Goal: Task Accomplishment & Management: Use online tool/utility

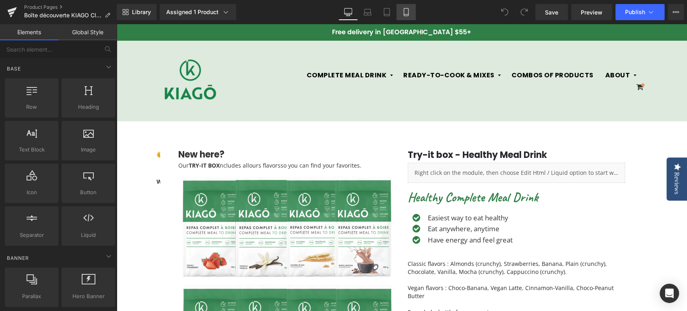
click at [411, 14] on link "Mobile" at bounding box center [405, 12] width 19 height 16
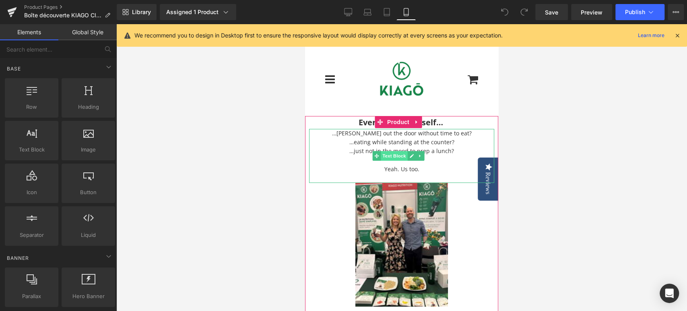
click at [392, 152] on span "Text Block" at bounding box center [394, 156] width 27 height 10
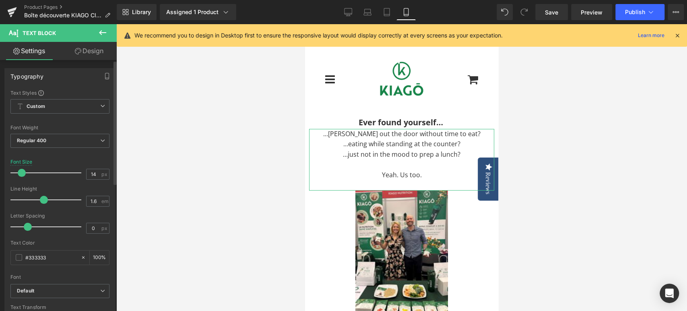
click at [22, 172] on span at bounding box center [22, 173] width 8 height 8
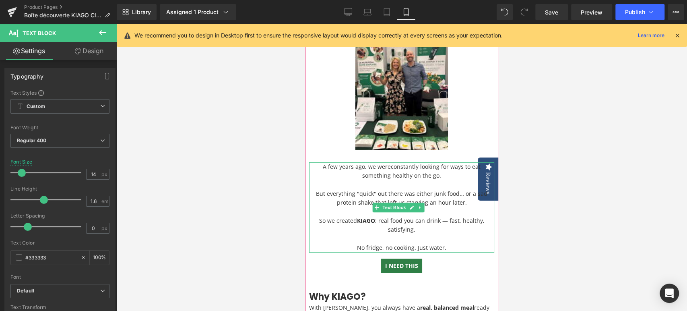
scroll to position [179, 0]
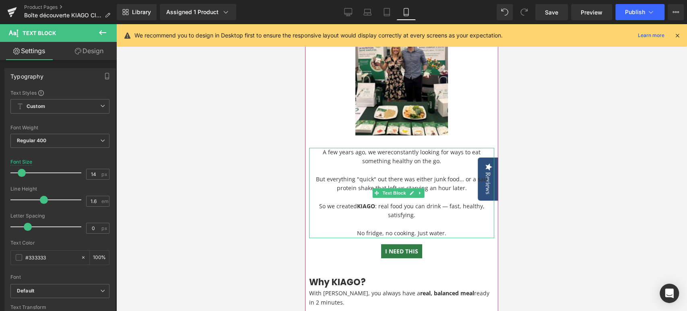
click at [392, 175] on p "But everything "quick" out there was either junk food… or a sad protein shake t…" at bounding box center [401, 178] width 185 height 27
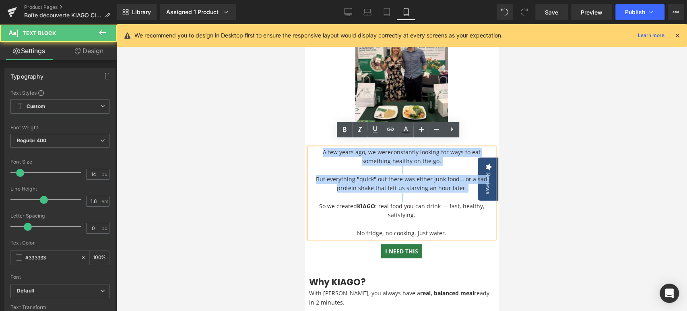
drag, startPoint x: 313, startPoint y: 202, endPoint x: 608, endPoint y: 165, distance: 296.3
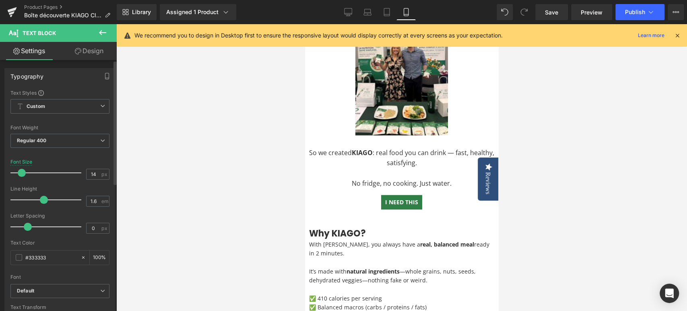
click at [22, 173] on span at bounding box center [22, 173] width 8 height 8
click at [272, 172] on div at bounding box center [401, 167] width 571 height 286
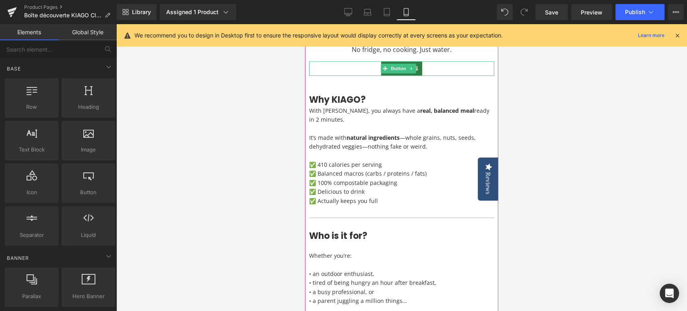
scroll to position [313, 0]
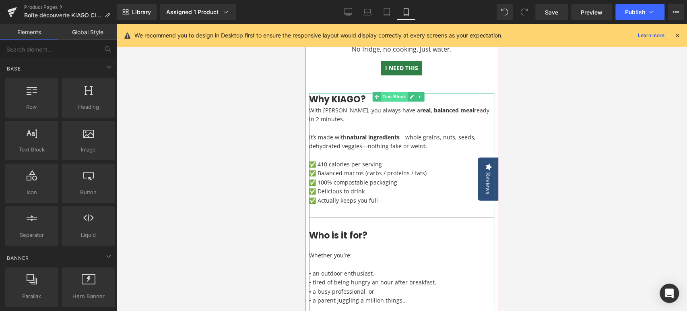
drag, startPoint x: 479, startPoint y: 141, endPoint x: 394, endPoint y: 90, distance: 99.3
click at [394, 92] on span "Text Block" at bounding box center [394, 97] width 27 height 10
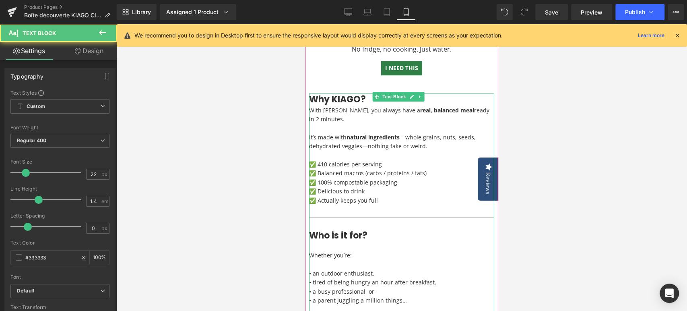
click at [358, 143] on p "It’s made with natural ingredients —whole grains, nuts, seeds, dehydrated veggi…" at bounding box center [401, 142] width 185 height 18
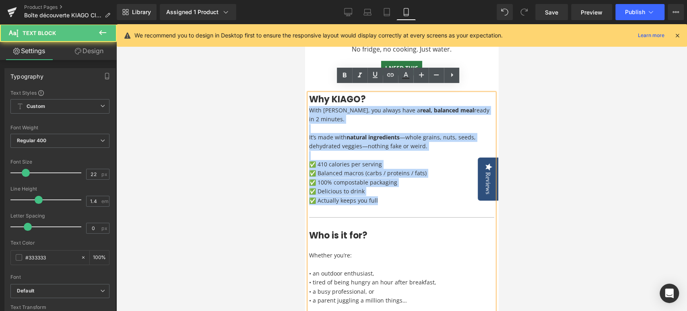
drag, startPoint x: 384, startPoint y: 194, endPoint x: 303, endPoint y: 103, distance: 121.9
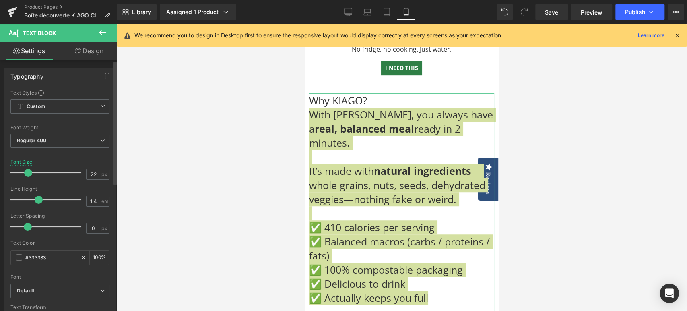
click at [30, 173] on span at bounding box center [28, 173] width 8 height 8
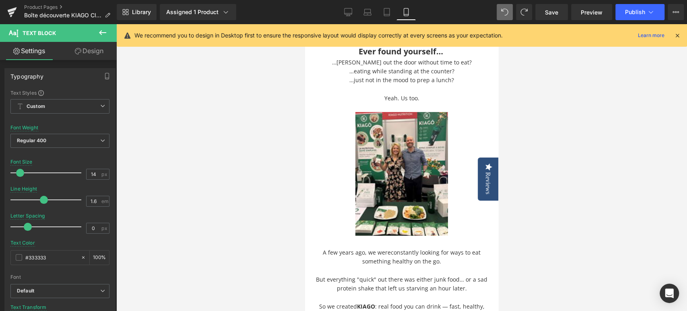
scroll to position [274, 0]
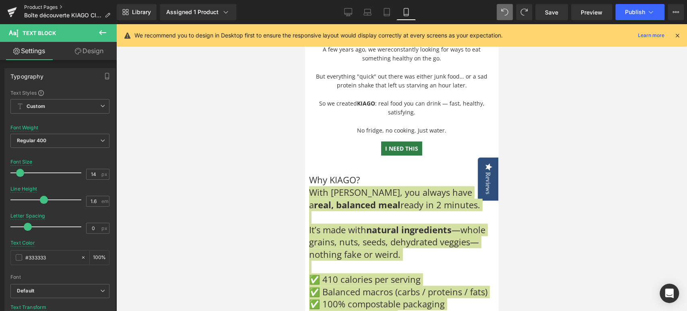
click at [50, 8] on link "Product Pages" at bounding box center [70, 7] width 93 height 6
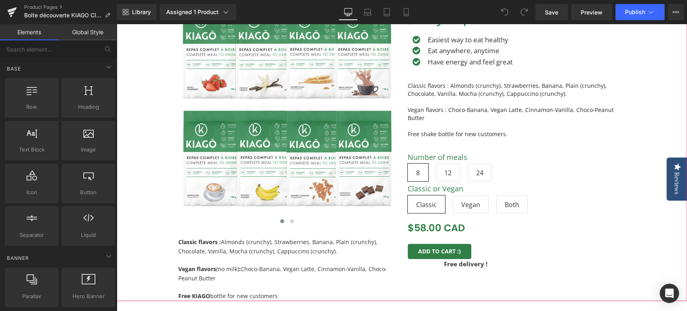
scroll to position [179, 0]
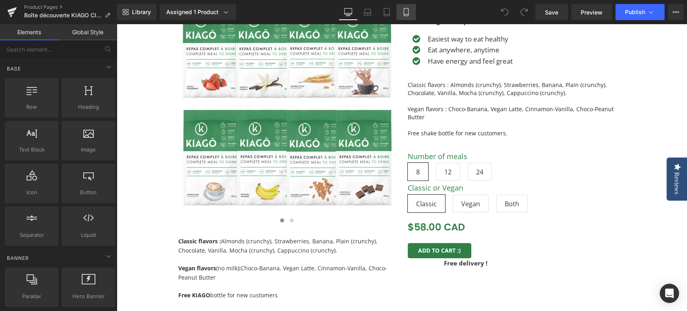
click at [405, 10] on icon at bounding box center [406, 12] width 8 height 8
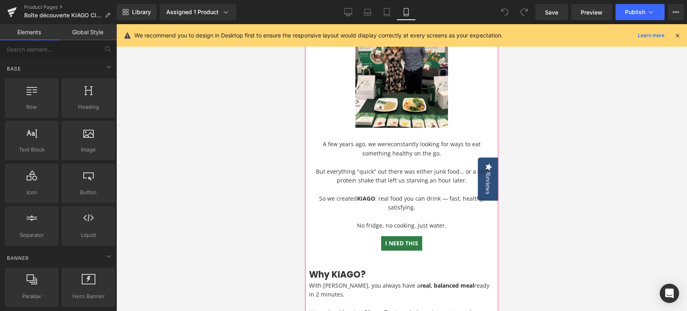
scroll to position [0, 0]
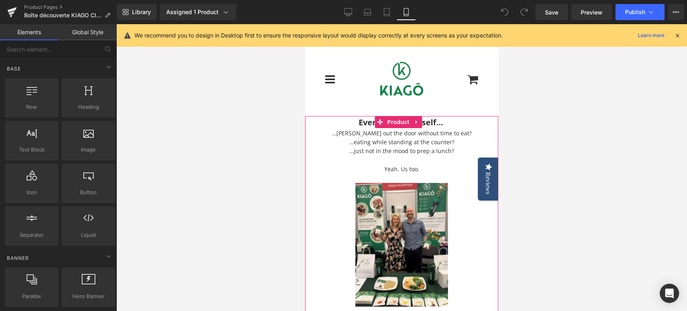
click at [384, 155] on div "…rushing out the door without time to eat? …eating while standing at the counte…" at bounding box center [401, 156] width 185 height 54
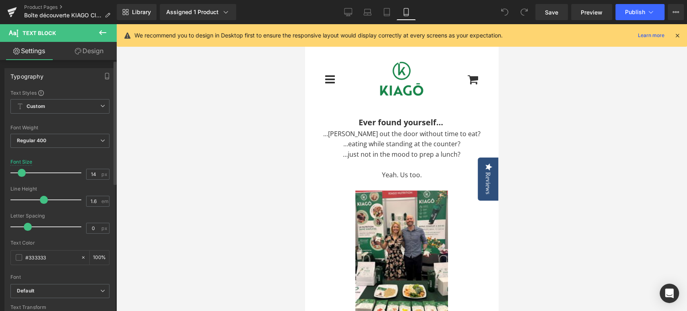
click at [23, 171] on span at bounding box center [22, 173] width 8 height 8
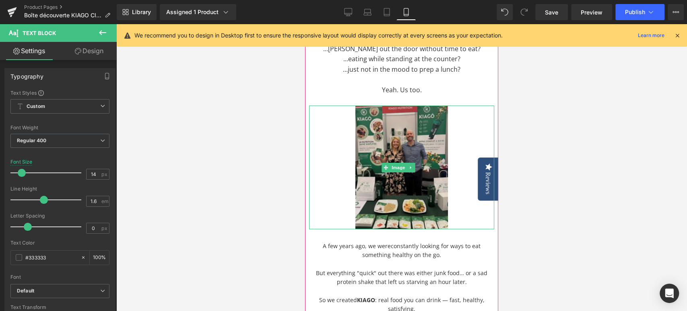
scroll to position [134, 0]
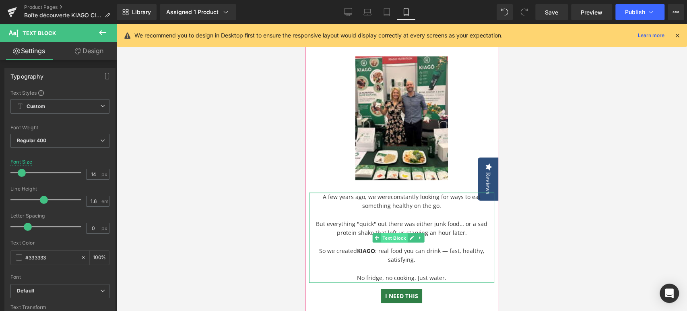
click at [389, 233] on span "Text Block" at bounding box center [394, 238] width 27 height 10
click at [317, 246] on p "So we created KIAGO : real food you can drink — fast, healthy, satisfying." at bounding box center [401, 255] width 185 height 18
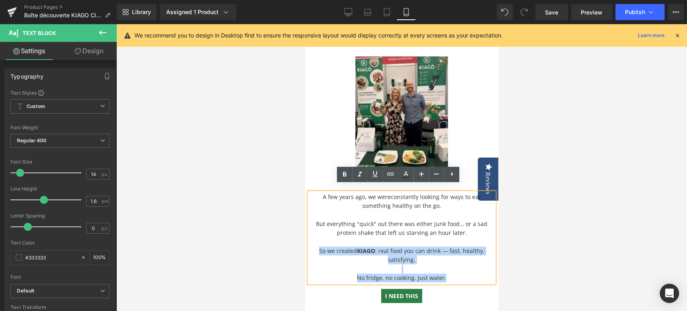
drag, startPoint x: 315, startPoint y: 242, endPoint x: 308, endPoint y: 185, distance: 58.0
click at [309, 192] on div "A few years ago, we were constantly looking for ways to eat something healthy o…" at bounding box center [401, 237] width 185 height 90
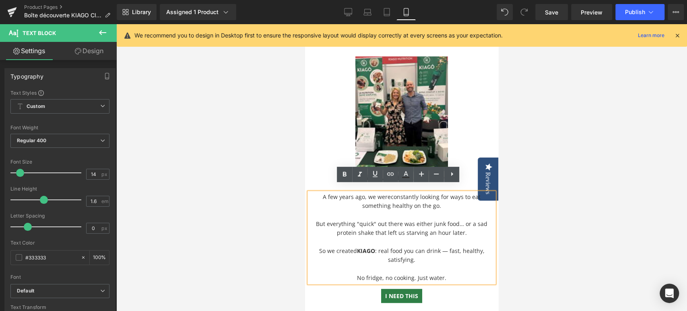
click at [416, 222] on p "But everything "quick" out there was either junk food… or a sad protein shake t…" at bounding box center [401, 223] width 185 height 27
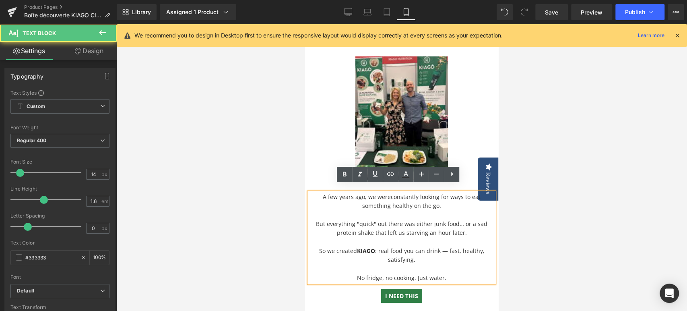
click at [314, 246] on p "So we created KIAGO : real food you can drink — fast, healthy, satisfying." at bounding box center [401, 255] width 185 height 18
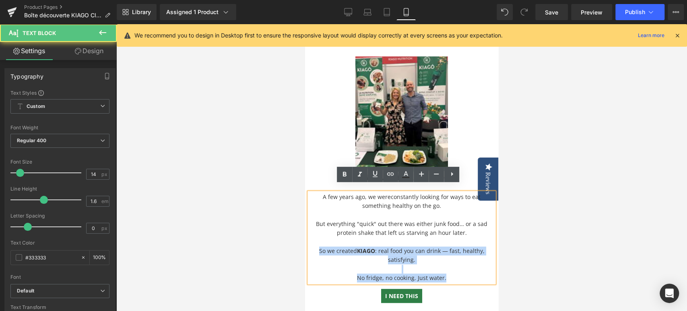
drag, startPoint x: 315, startPoint y: 244, endPoint x: 308, endPoint y: 189, distance: 55.1
click at [309, 192] on div "A few years ago, we were constantly looking for ways to eat something healthy o…" at bounding box center [401, 237] width 185 height 90
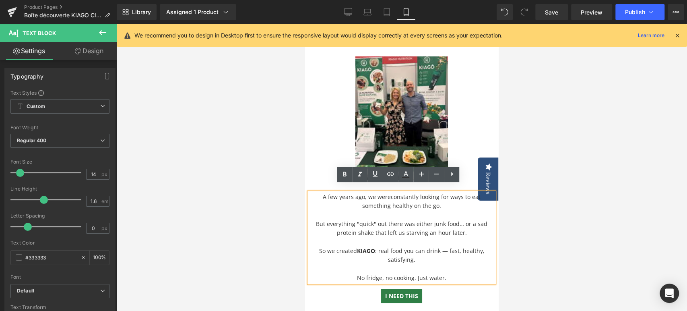
click at [327, 224] on p "But everything "quick" out there was either junk food… or a sad protein shake t…" at bounding box center [401, 223] width 185 height 27
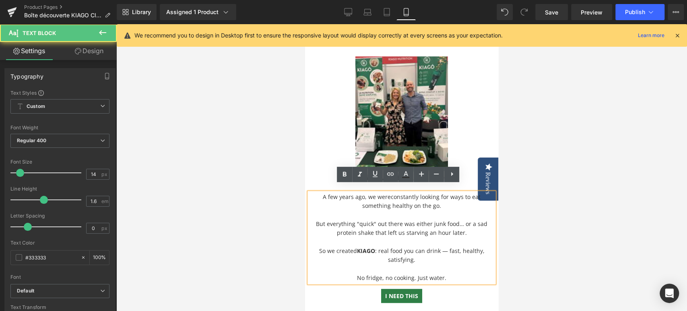
click at [314, 246] on p "So we created KIAGO : real food you can drink — fast, healthy, satisfying." at bounding box center [401, 255] width 185 height 18
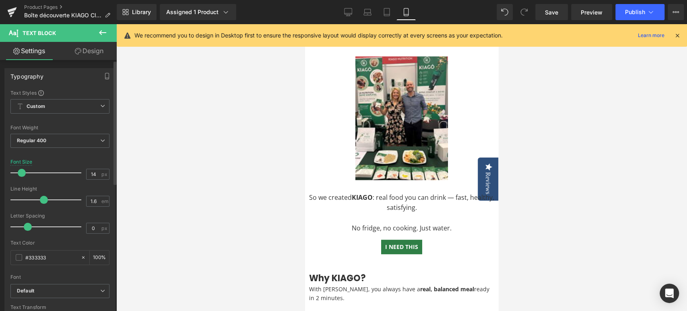
click at [22, 174] on span at bounding box center [22, 173] width 8 height 8
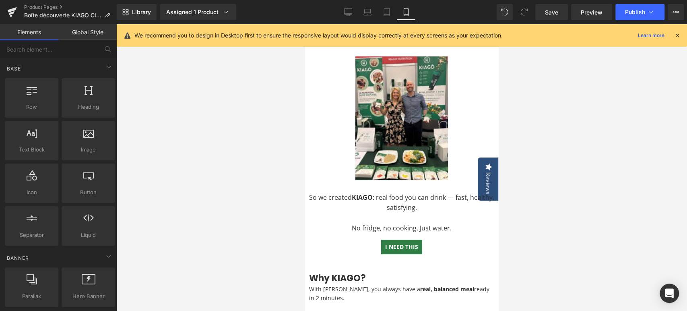
click at [274, 202] on div at bounding box center [401, 167] width 571 height 286
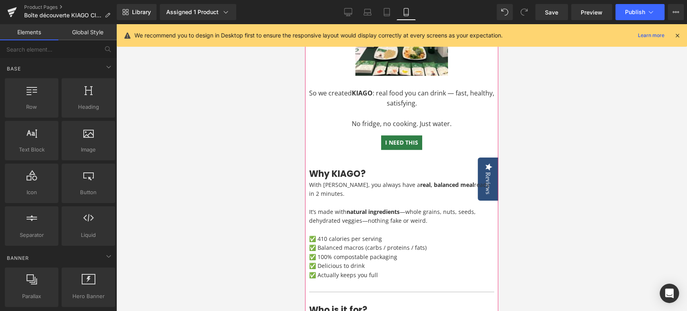
scroll to position [268, 0]
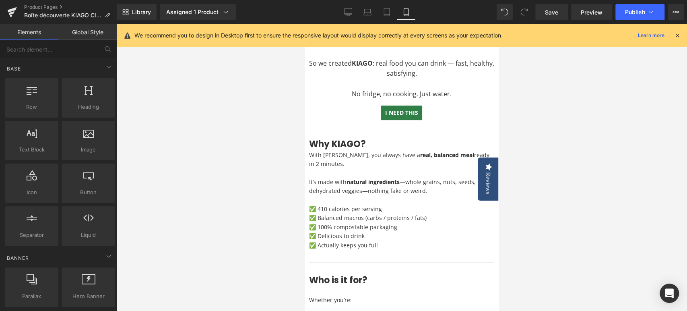
click at [276, 144] on div at bounding box center [401, 167] width 571 height 286
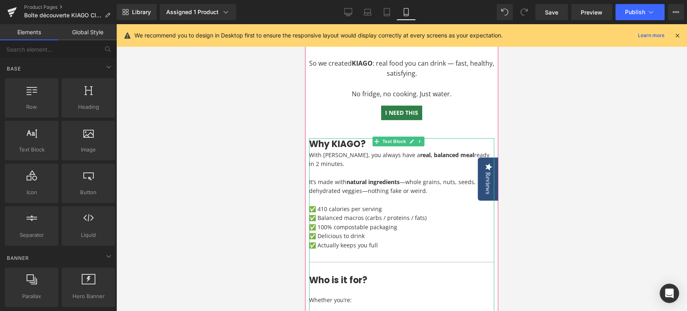
click at [419, 140] on icon at bounding box center [419, 141] width 1 height 3
click at [418, 136] on link at bounding box center [416, 141] width 8 height 10
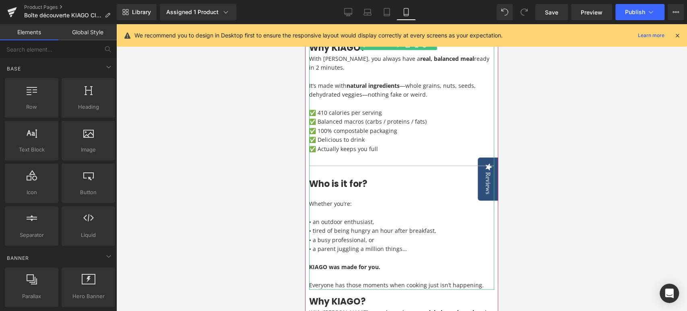
scroll to position [417, 0]
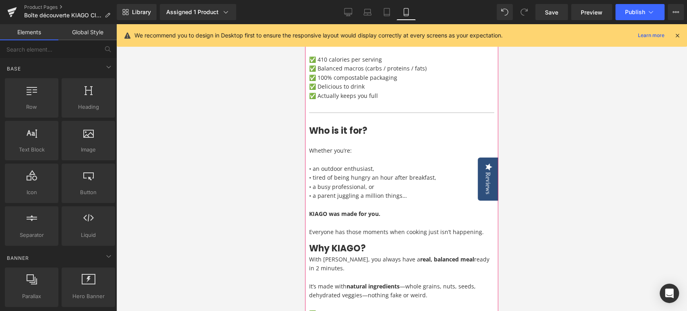
click at [326, 242] on h3 "Why KIAGO?" at bounding box center [401, 248] width 185 height 12
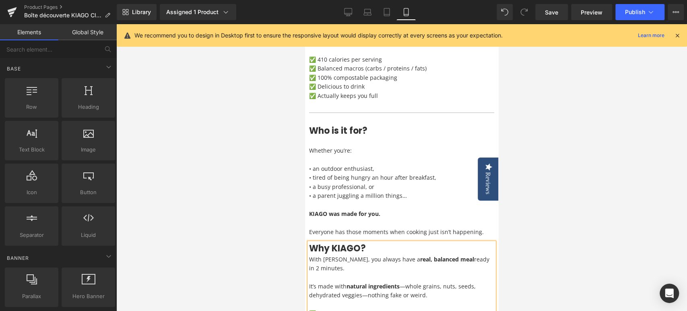
click at [248, 253] on div at bounding box center [401, 167] width 571 height 286
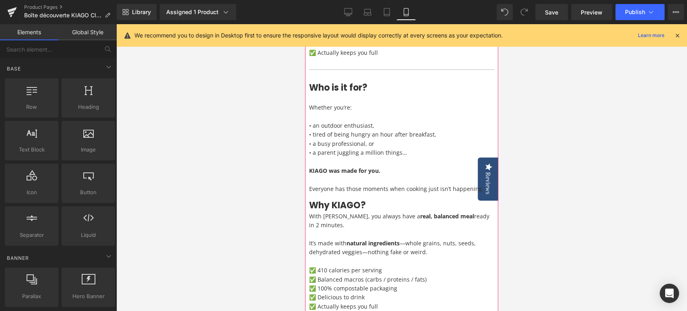
scroll to position [462, 0]
click at [342, 173] on p at bounding box center [401, 177] width 185 height 9
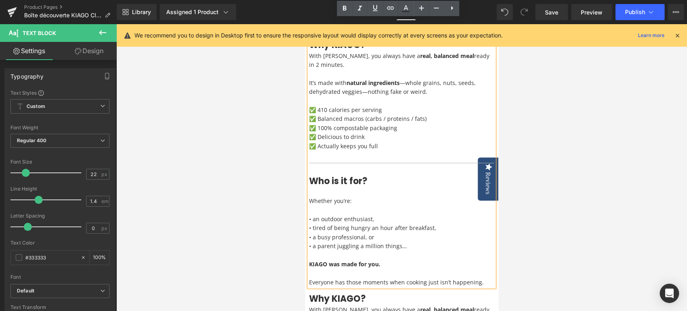
scroll to position [344, 0]
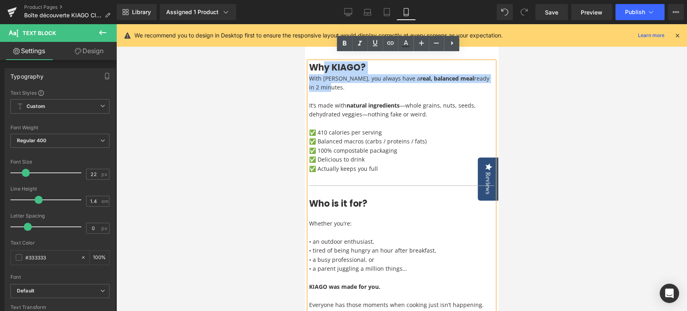
drag, startPoint x: 481, startPoint y: 225, endPoint x: 316, endPoint y: 83, distance: 217.4
click at [316, 83] on div "Why KIAGO? With [PERSON_NAME], you always have a real, balanced meal ready in 2…" at bounding box center [401, 185] width 185 height 247
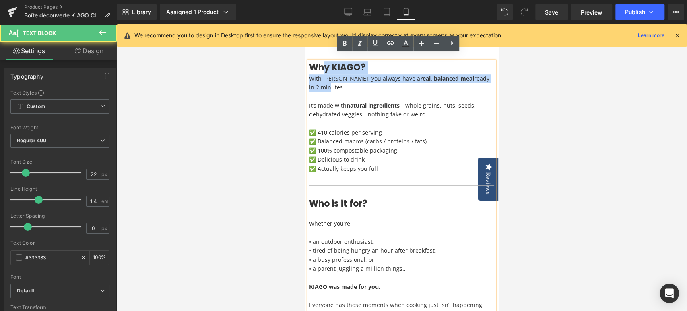
click at [315, 80] on span "ready in 2 minutes." at bounding box center [399, 82] width 180 height 16
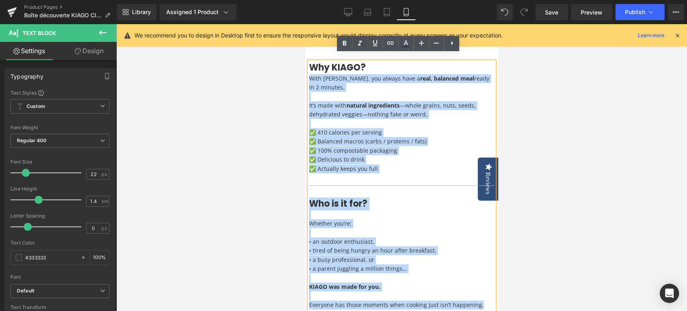
drag, startPoint x: 309, startPoint y: 70, endPoint x: 487, endPoint y: 297, distance: 288.6
click at [487, 297] on div "Why KIAGO? With [PERSON_NAME], you always have a real, balanced meal ready in 2…" at bounding box center [401, 185] width 185 height 247
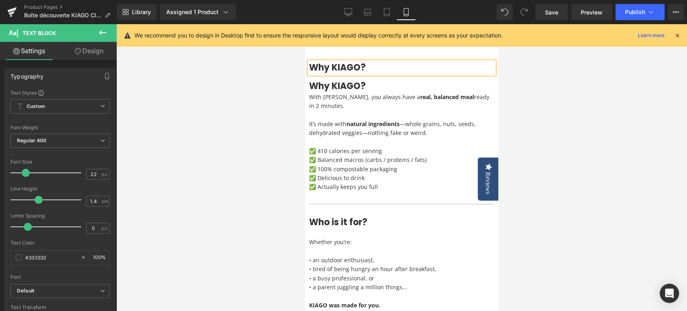
scroll to position [210, 0]
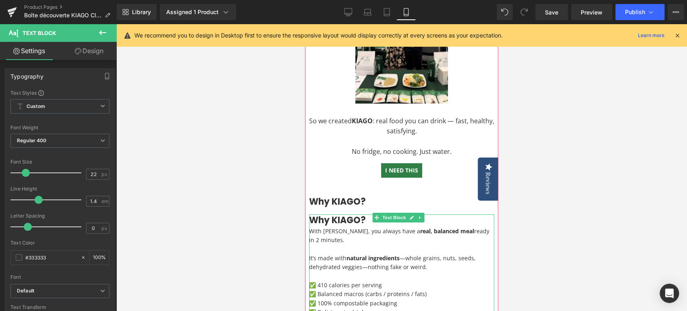
click at [327, 229] on span "ready in 2 minutes." at bounding box center [399, 235] width 180 height 16
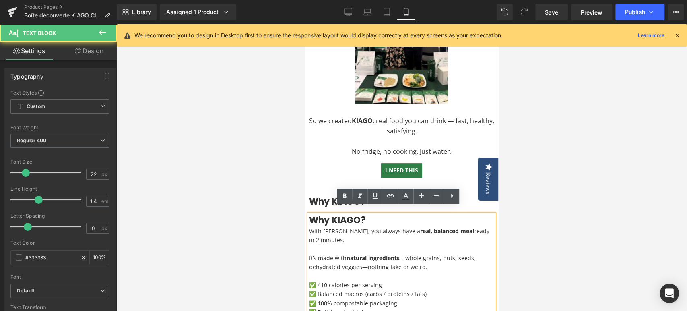
click at [309, 227] on span "With [PERSON_NAME], you always have a" at bounding box center [364, 231] width 111 height 8
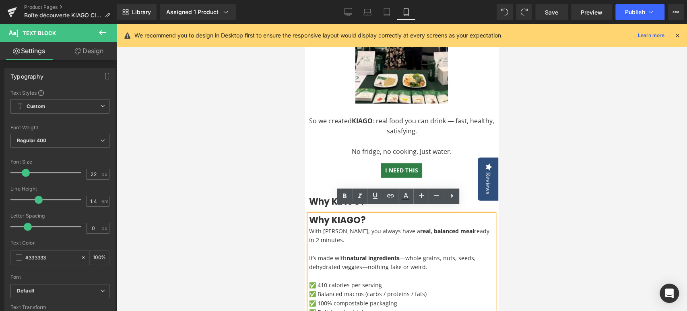
click at [381, 280] on p "✅ 410 calories per serving ✅ Balanced macros (carbs / proteins / fats) ✅ 100% c…" at bounding box center [401, 302] width 185 height 45
drag, startPoint x: 378, startPoint y: 215, endPoint x: 592, endPoint y: 232, distance: 214.7
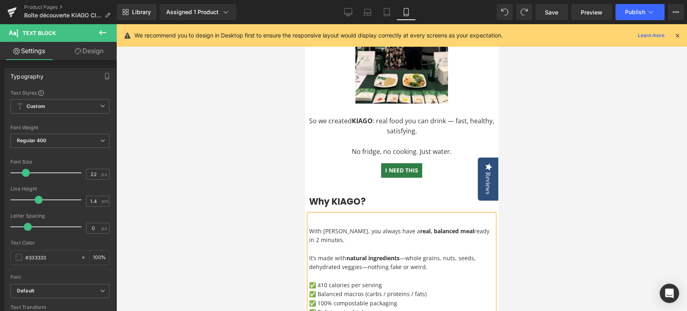
click at [282, 222] on div at bounding box center [401, 167] width 571 height 286
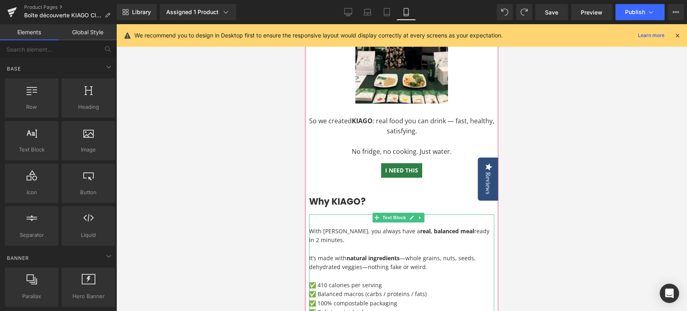
click at [345, 214] on h3 at bounding box center [401, 220] width 185 height 12
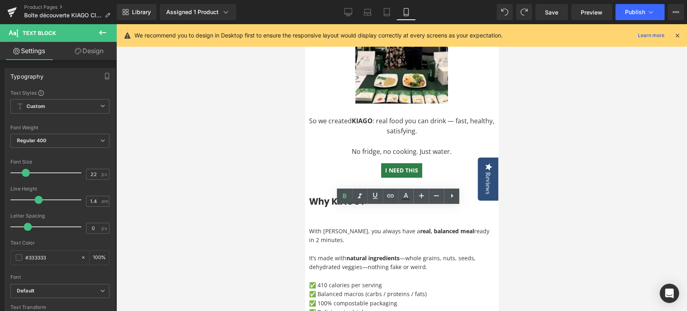
click at [303, 231] on div at bounding box center [401, 167] width 571 height 286
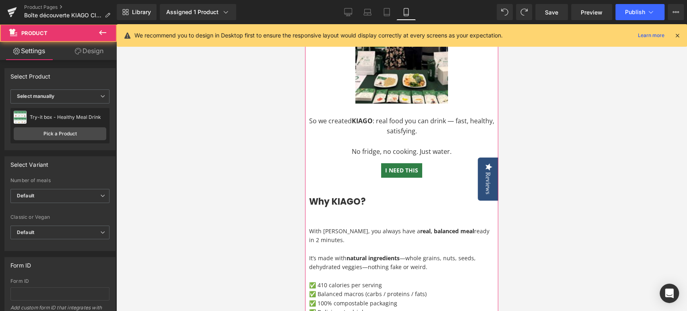
click at [333, 214] on h3 at bounding box center [401, 220] width 185 height 12
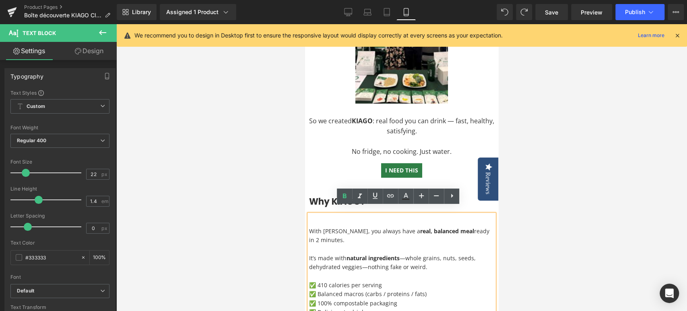
scroll to position [255, 0]
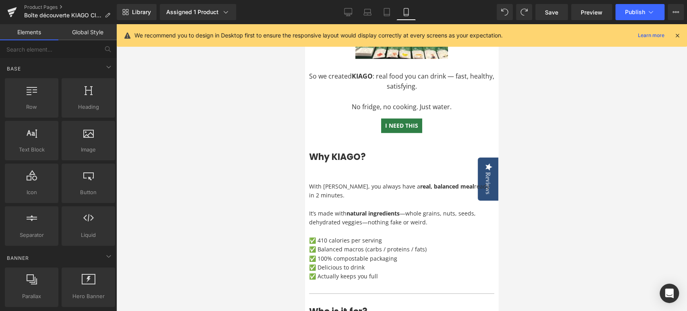
click at [252, 164] on div at bounding box center [401, 167] width 571 height 286
click at [283, 189] on div at bounding box center [401, 167] width 571 height 286
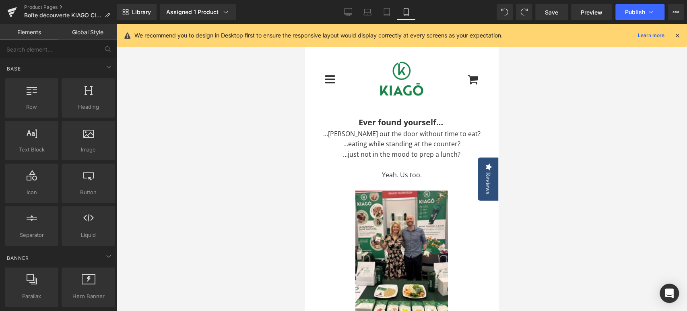
scroll to position [179, 0]
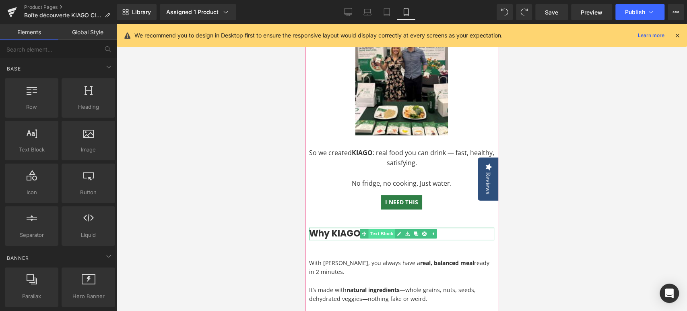
click at [384, 229] on span "Text Block" at bounding box center [381, 234] width 27 height 10
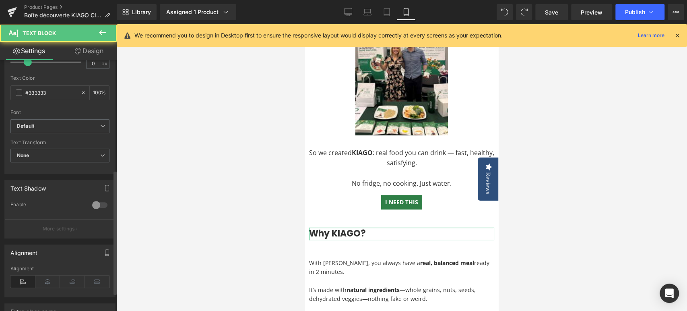
scroll to position [223, 0]
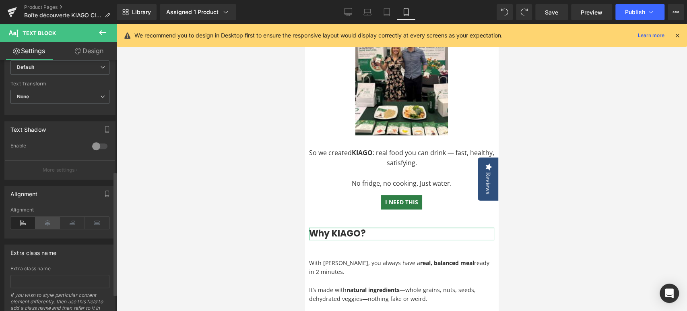
click at [50, 221] on icon at bounding box center [47, 222] width 25 height 12
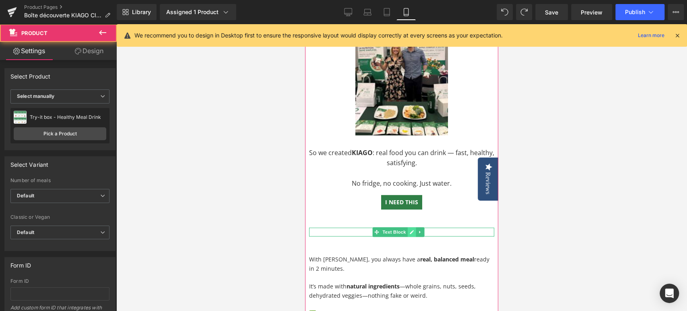
click at [412, 228] on link at bounding box center [411, 232] width 8 height 10
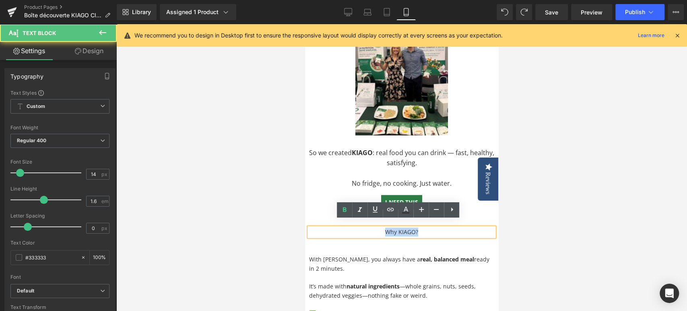
drag, startPoint x: 426, startPoint y: 225, endPoint x: 347, endPoint y: 220, distance: 79.4
click at [347, 227] on div "Why KIAGO?" at bounding box center [401, 231] width 185 height 9
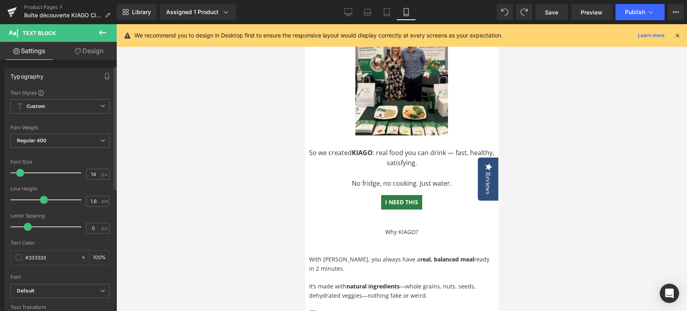
scroll to position [134, 0]
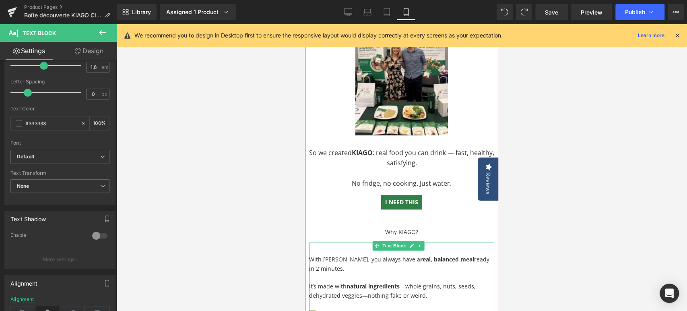
click at [340, 255] on span "With [PERSON_NAME], you always have a" at bounding box center [364, 259] width 111 height 8
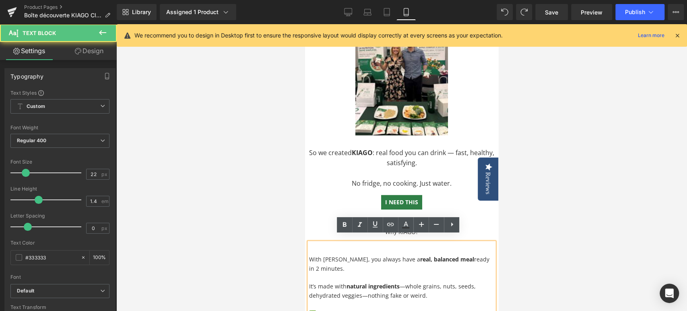
click at [325, 255] on span "With [PERSON_NAME], you always have a" at bounding box center [364, 259] width 111 height 8
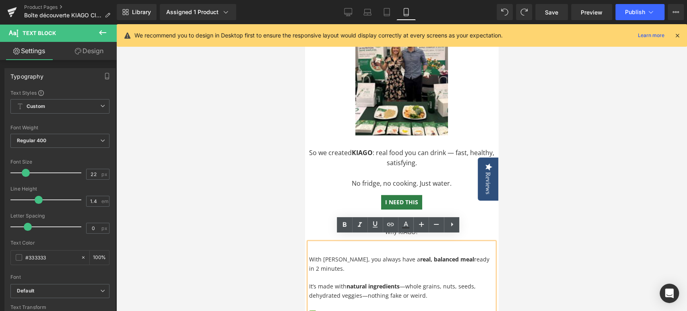
click at [322, 242] on h3 at bounding box center [401, 248] width 185 height 12
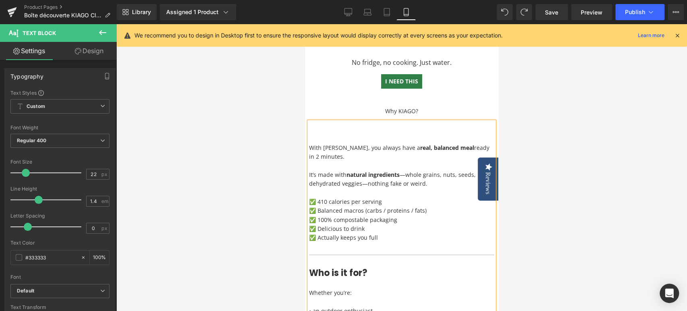
scroll to position [270, 0]
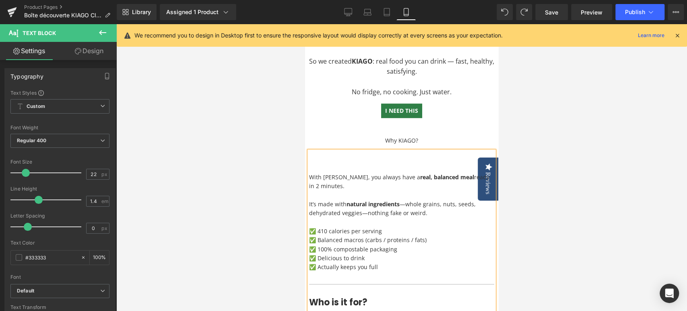
click at [352, 154] on h3 at bounding box center [401, 157] width 185 height 12
click at [309, 173] on span "With [PERSON_NAME], you always have a" at bounding box center [364, 177] width 111 height 8
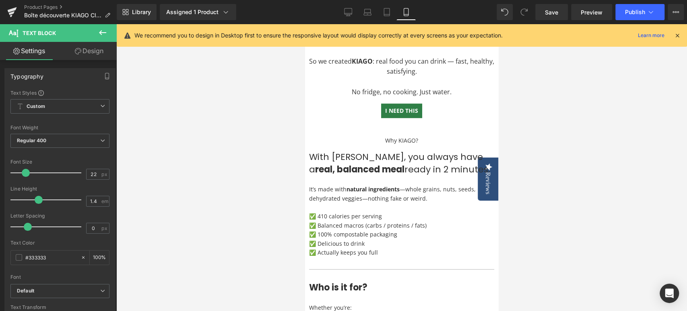
click at [289, 182] on div at bounding box center [401, 167] width 571 height 286
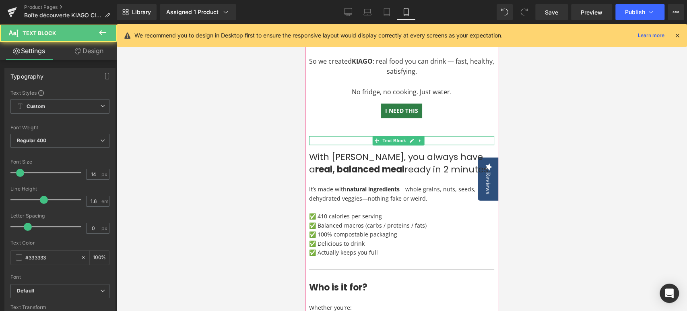
drag, startPoint x: 384, startPoint y: 133, endPoint x: 371, endPoint y: 134, distance: 13.3
click at [371, 136] on div "Why KIAGO?" at bounding box center [401, 140] width 185 height 9
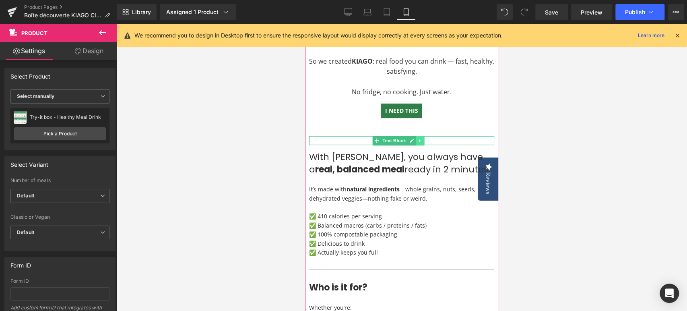
click at [418, 138] on icon at bounding box center [420, 140] width 4 height 5
click at [422, 138] on icon at bounding box center [424, 140] width 4 height 5
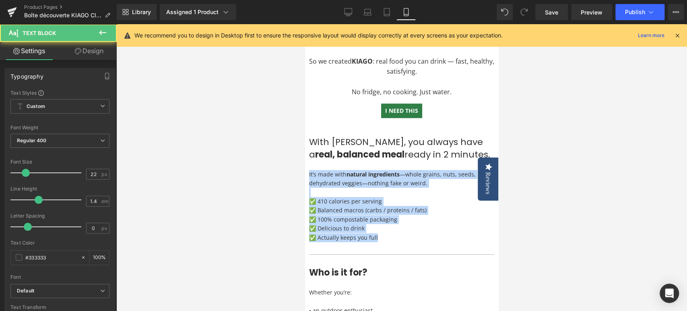
drag, startPoint x: 392, startPoint y: 232, endPoint x: 521, endPoint y: 201, distance: 132.4
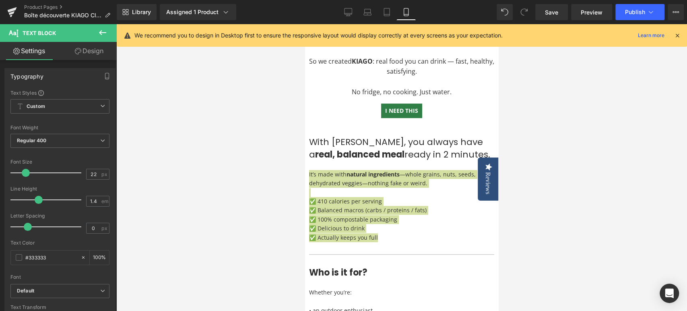
click at [296, 152] on div at bounding box center [401, 167] width 571 height 286
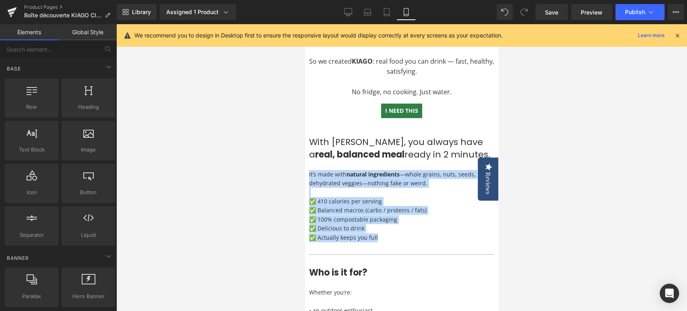
click at [331, 161] on p at bounding box center [401, 165] width 185 height 9
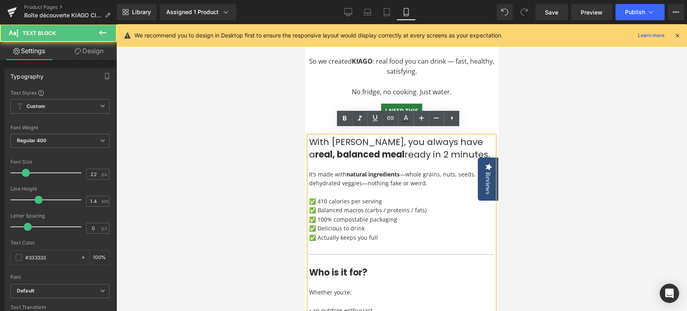
click at [254, 151] on div at bounding box center [401, 167] width 571 height 286
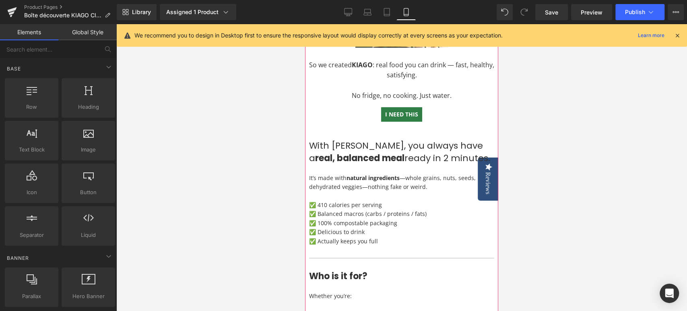
scroll to position [268, 0]
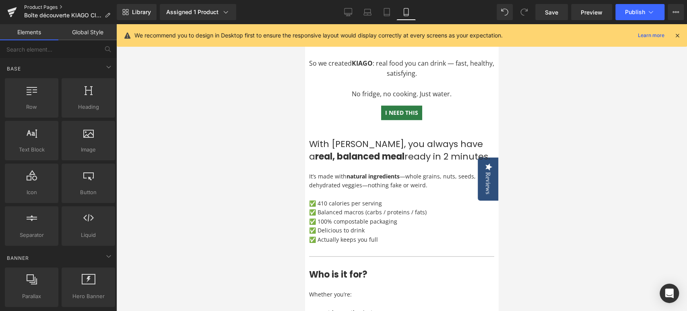
click at [47, 6] on link "Product Pages" at bounding box center [70, 7] width 93 height 6
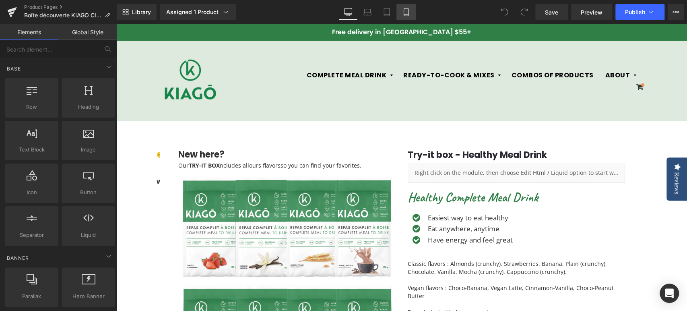
click at [402, 14] on icon at bounding box center [406, 12] width 8 height 8
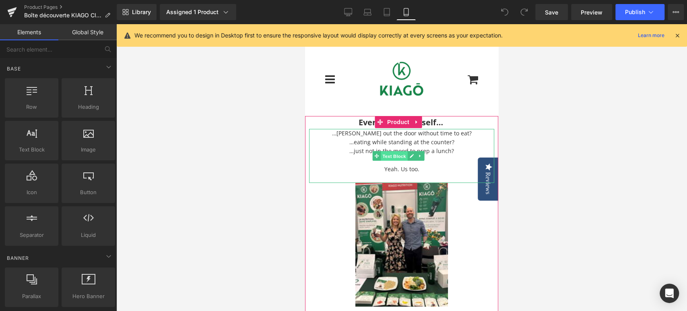
drag, startPoint x: 391, startPoint y: 155, endPoint x: 495, endPoint y: 173, distance: 104.9
click at [391, 155] on span "Text Block" at bounding box center [394, 156] width 27 height 10
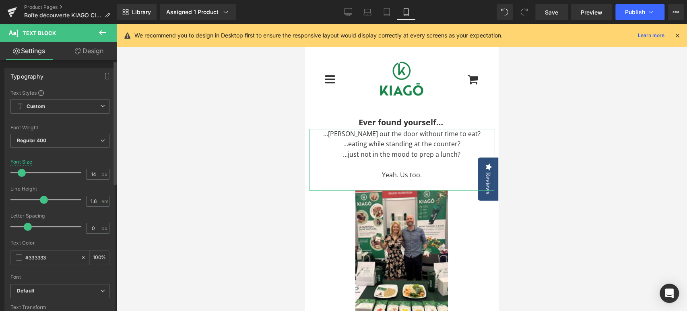
click at [19, 173] on span at bounding box center [22, 173] width 8 height 8
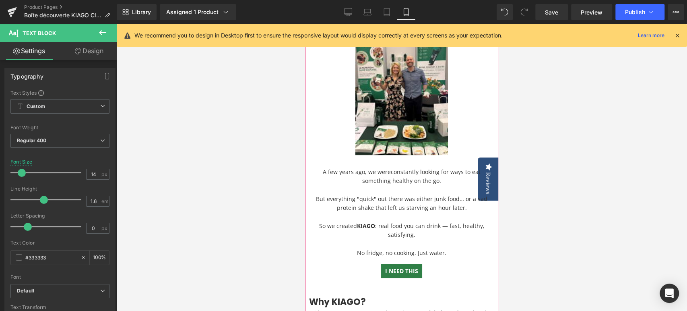
scroll to position [179, 0]
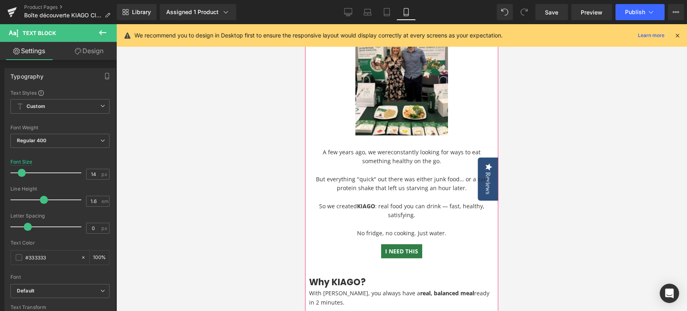
click at [331, 202] on p "So we created KIAGO : real food you can drink — fast, healthy, satisfying." at bounding box center [401, 211] width 185 height 18
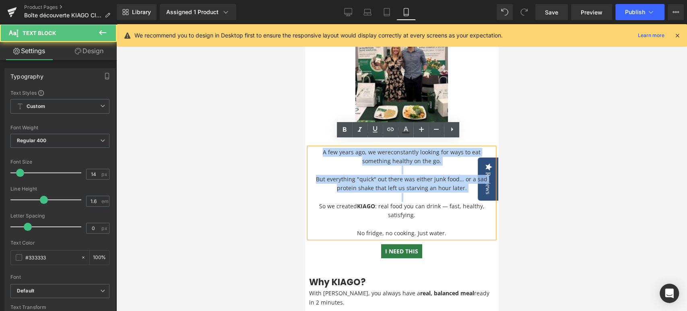
drag, startPoint x: 316, startPoint y: 199, endPoint x: 305, endPoint y: 144, distance: 55.7
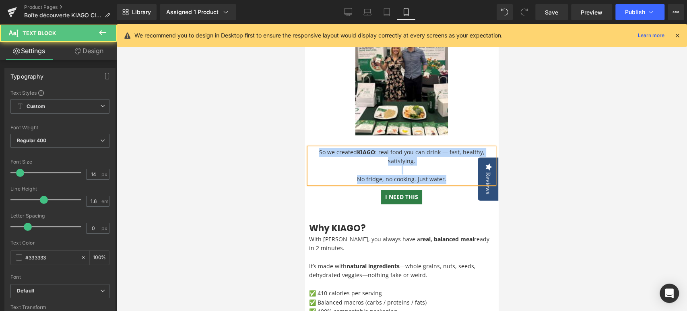
drag, startPoint x: 443, startPoint y: 173, endPoint x: 572, endPoint y: 168, distance: 128.4
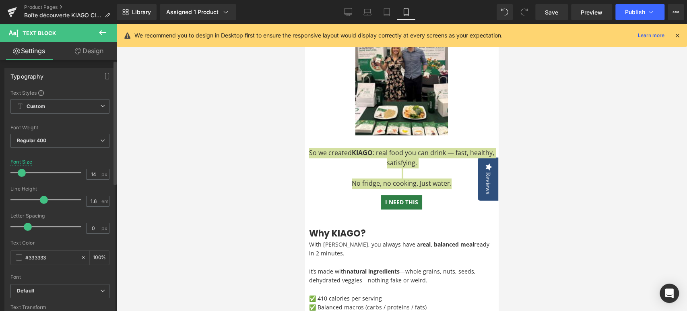
click at [20, 170] on span at bounding box center [22, 173] width 8 height 8
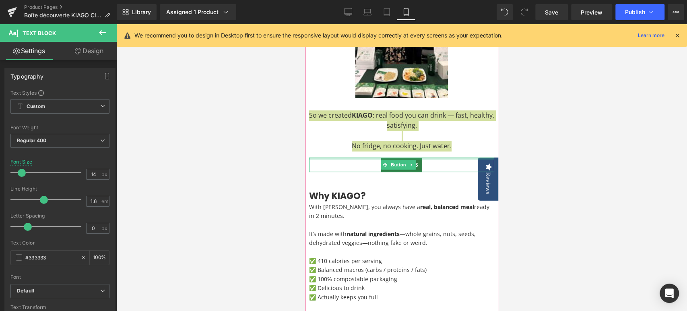
scroll to position [268, 0]
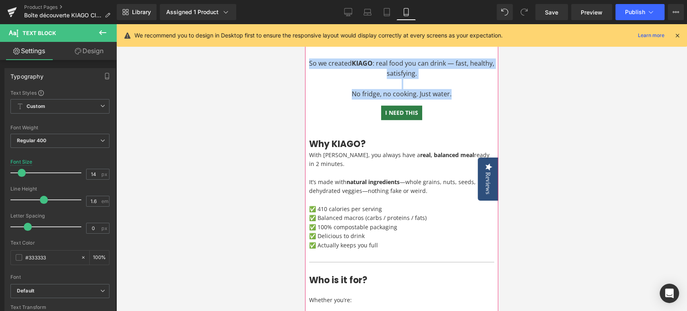
click at [373, 178] on span "natural ingredients" at bounding box center [372, 182] width 53 height 8
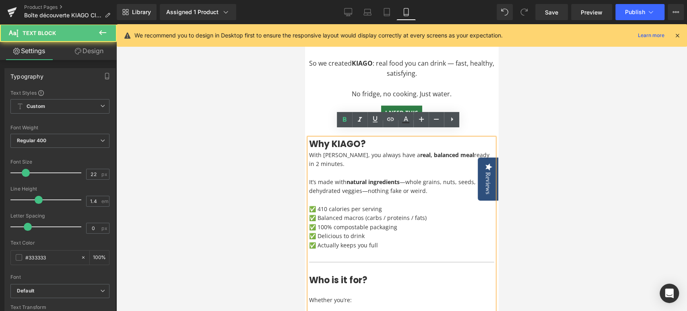
scroll to position [313, 0]
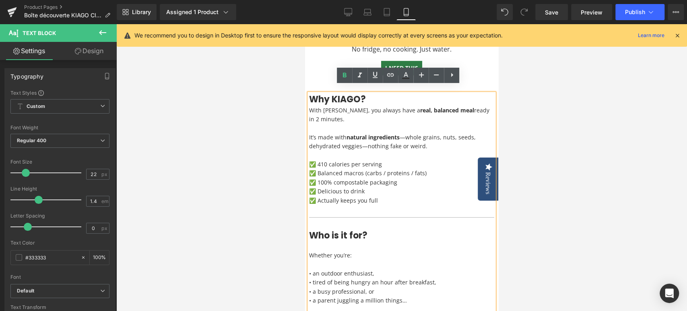
click at [396, 124] on p at bounding box center [401, 128] width 185 height 9
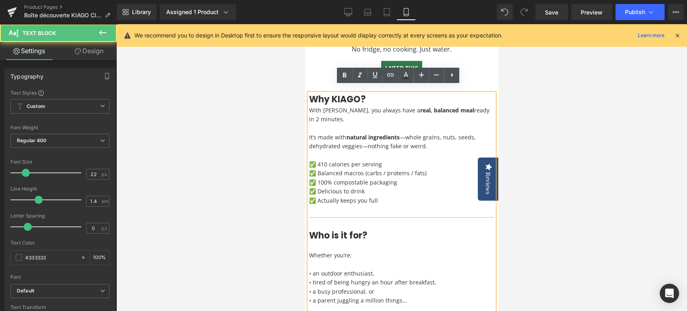
click at [277, 122] on div at bounding box center [401, 167] width 571 height 286
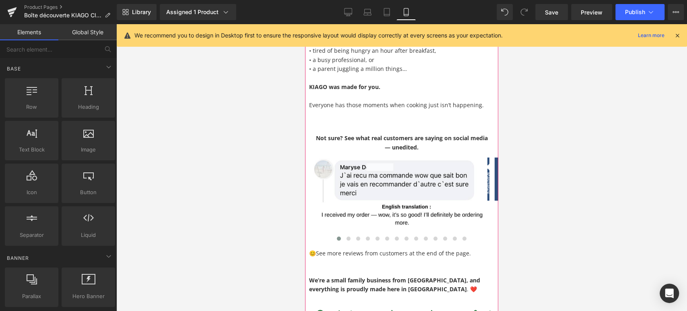
scroll to position [536, 0]
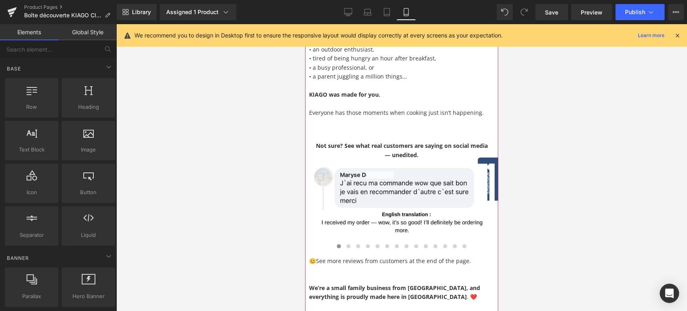
click at [426, 294] on div "Ever found yourself… Text Block …[PERSON_NAME] out the door without time to eat…" at bounding box center [401, 190] width 185 height 1221
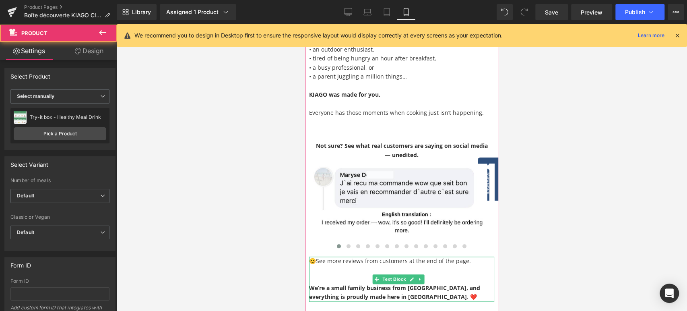
click at [412, 288] on p "We’re a small family business from [GEOGRAPHIC_DATA], and everything is proudly…" at bounding box center [401, 292] width 185 height 18
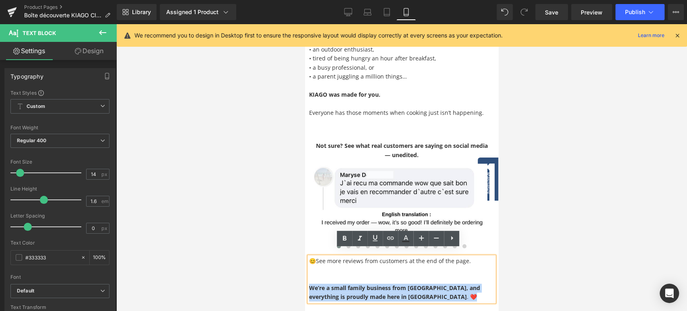
drag, startPoint x: 352, startPoint y: 284, endPoint x: 278, endPoint y: 280, distance: 74.6
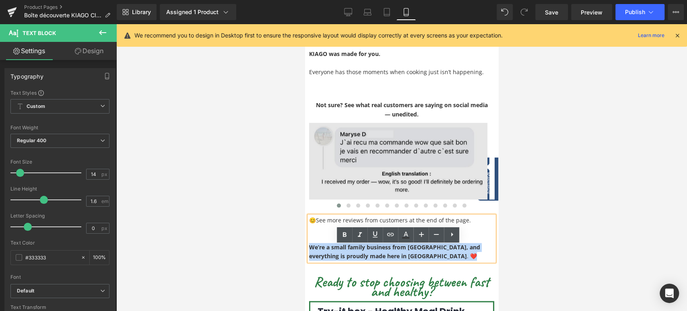
scroll to position [581, 0]
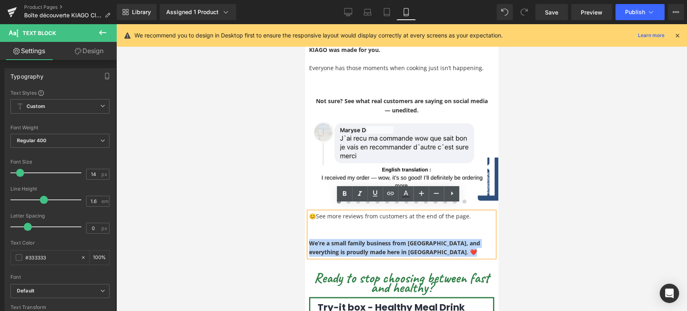
copy p "We’re a small family business from [GEOGRAPHIC_DATA], and everything is proudly…"
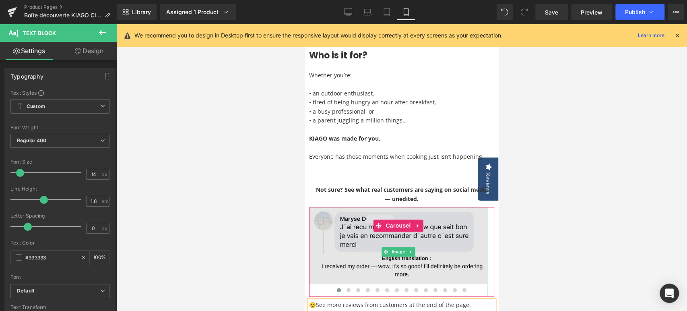
scroll to position [492, 0]
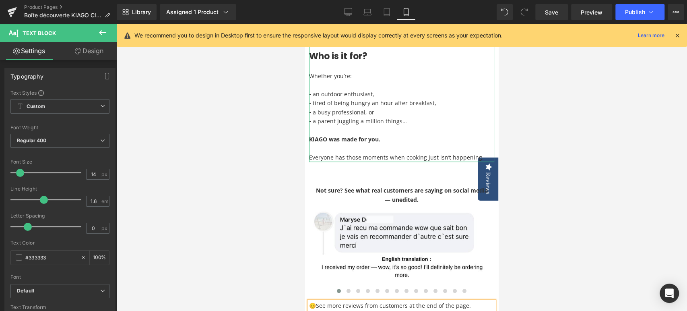
click at [482, 153] on p "Everyone has those moments when cooking just isn’t happening." at bounding box center [401, 157] width 185 height 9
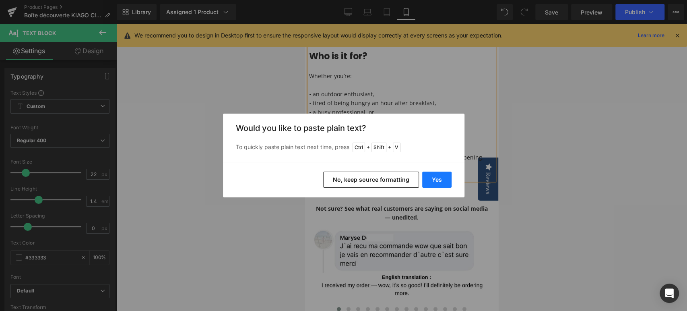
click at [435, 179] on button "Yes" at bounding box center [436, 179] width 29 height 16
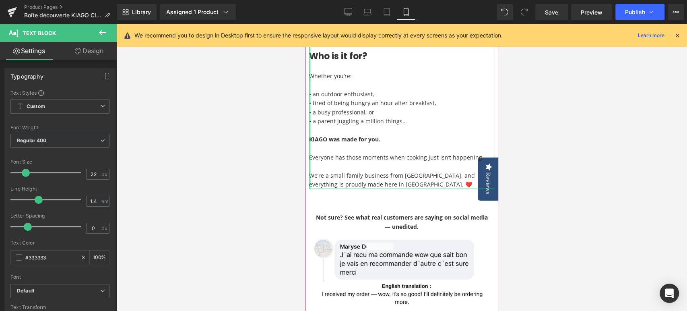
click at [310, 150] on div at bounding box center [310, 51] width 2 height 274
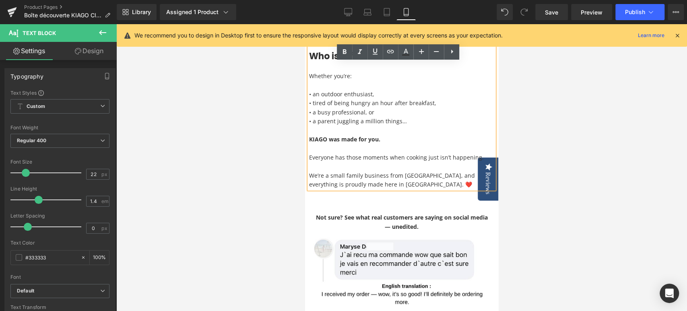
click at [312, 153] on p "Everyone has those moments when cooking just isn’t happening." at bounding box center [401, 157] width 185 height 9
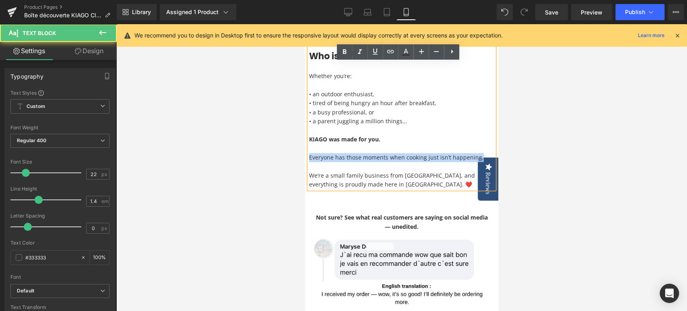
drag, startPoint x: 483, startPoint y: 148, endPoint x: 309, endPoint y: 149, distance: 174.2
click at [309, 153] on p "Everyone has those moments when cooking just isn’t happening." at bounding box center [401, 157] width 185 height 9
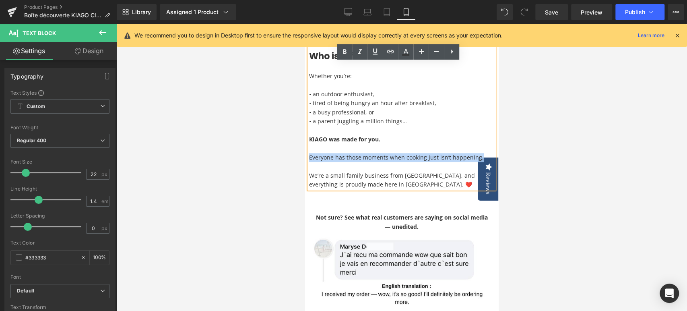
copy p "Everyone has those moments when cooking just isn’t happening."
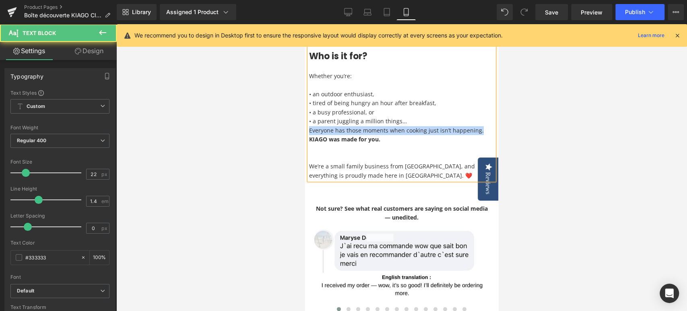
click at [392, 126] on p "Everyone has those moments when cooking just isn’t happening." at bounding box center [401, 130] width 185 height 9
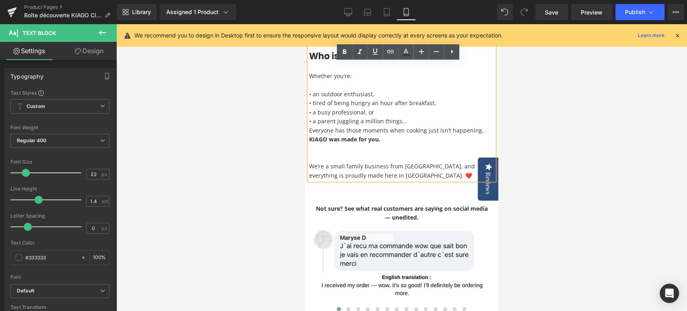
click at [309, 126] on p "Everyone has those moments when cooking just isn’t happening." at bounding box center [401, 130] width 185 height 9
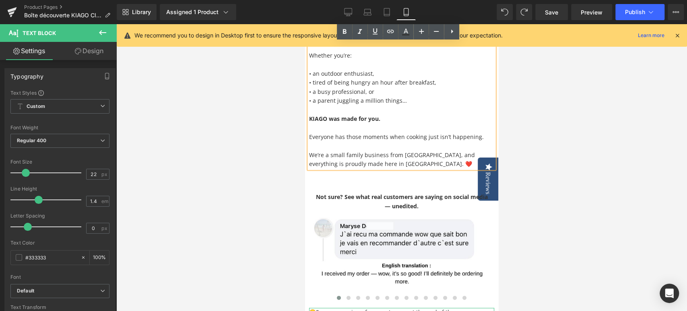
scroll to position [502, 0]
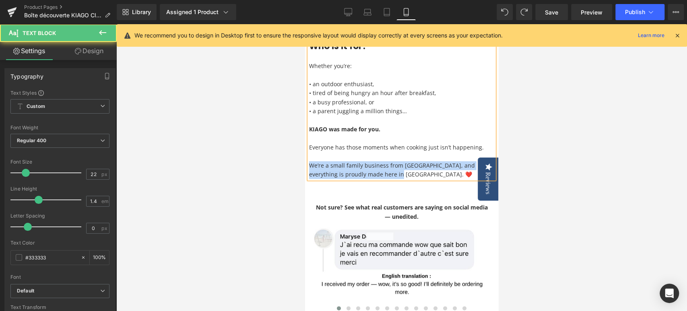
drag, startPoint x: 407, startPoint y: 167, endPoint x: 309, endPoint y: 159, distance: 97.7
click at [309, 161] on p "We’re a small family business from [GEOGRAPHIC_DATA], and everything is proudly…" at bounding box center [401, 170] width 185 height 18
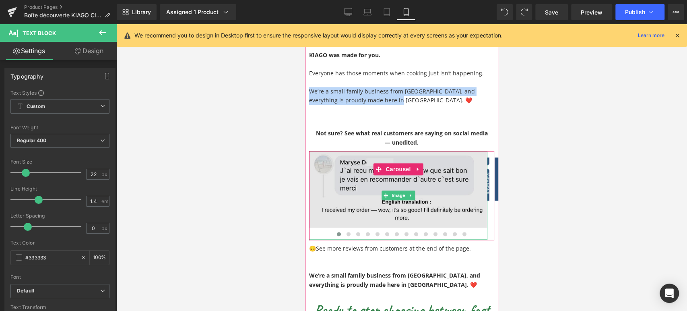
scroll to position [591, 0]
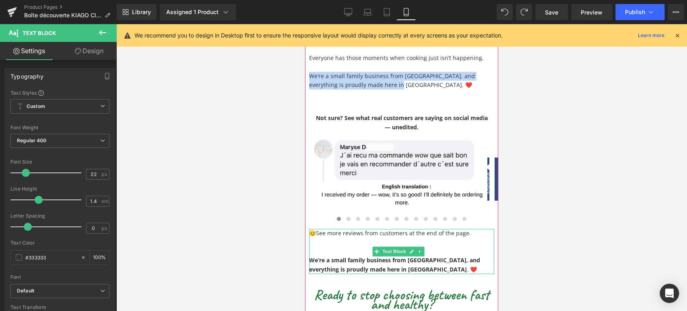
click at [363, 258] on strong "We’re a small family business from [GEOGRAPHIC_DATA], and everything is proudly…" at bounding box center [394, 264] width 171 height 16
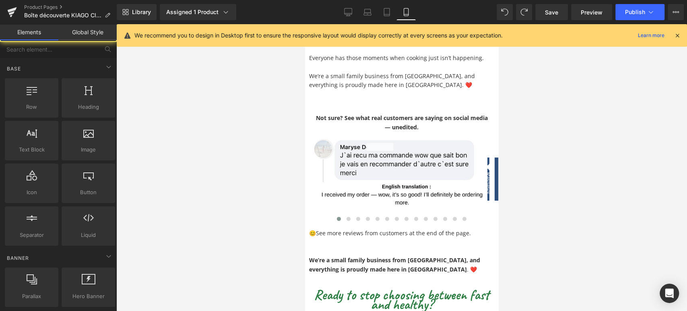
drag, startPoint x: 280, startPoint y: 266, endPoint x: 12, endPoint y: 239, distance: 268.9
click at [280, 266] on div at bounding box center [401, 167] width 571 height 286
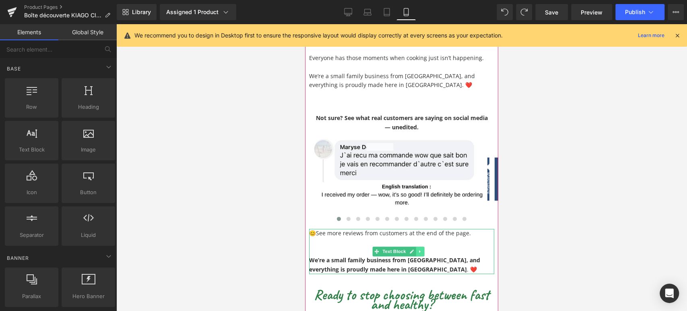
click at [419, 250] on icon at bounding box center [419, 251] width 1 height 3
click at [420, 246] on link at bounding box center [424, 251] width 8 height 10
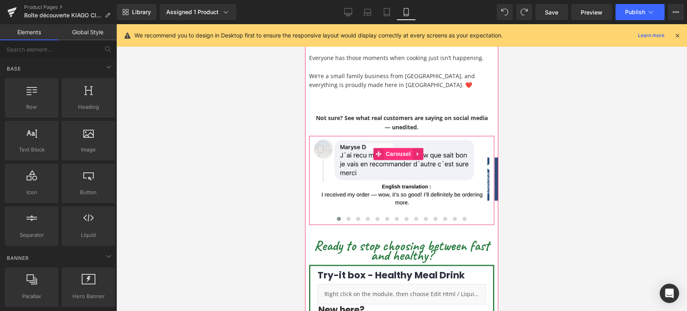
click at [389, 148] on span "Carousel" at bounding box center [397, 154] width 29 height 12
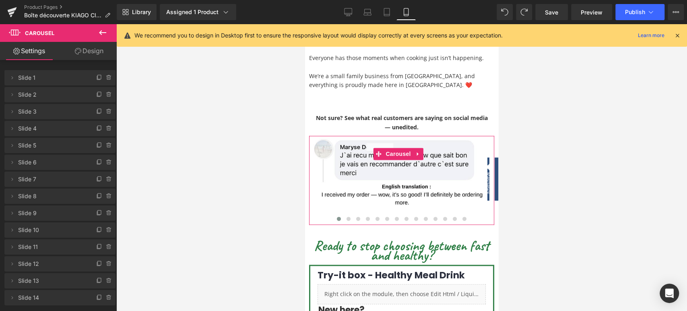
click at [93, 54] on link "Design" at bounding box center [89, 51] width 58 height 18
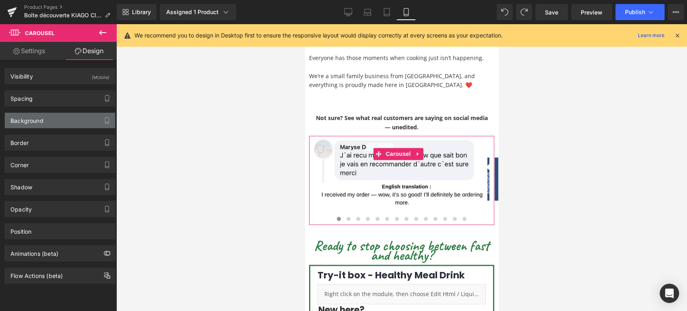
click at [43, 117] on div "Background" at bounding box center [26, 118] width 33 height 11
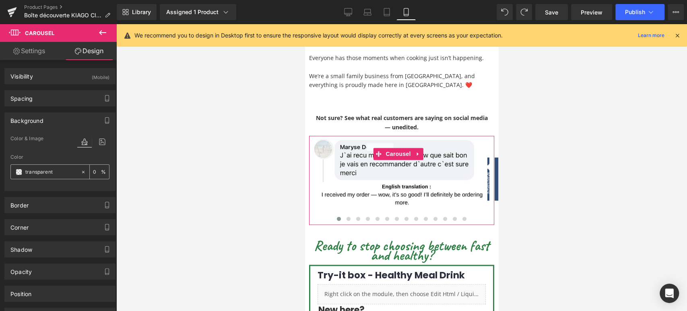
click at [23, 170] on div at bounding box center [46, 172] width 70 height 14
click at [18, 170] on span at bounding box center [19, 172] width 6 height 6
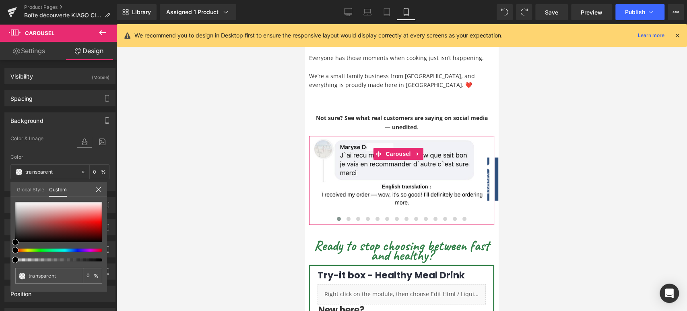
click at [47, 249] on div at bounding box center [55, 249] width 87 height 3
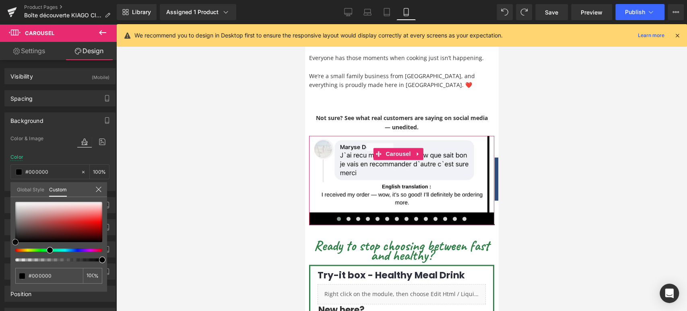
click at [24, 212] on div at bounding box center [58, 222] width 87 height 40
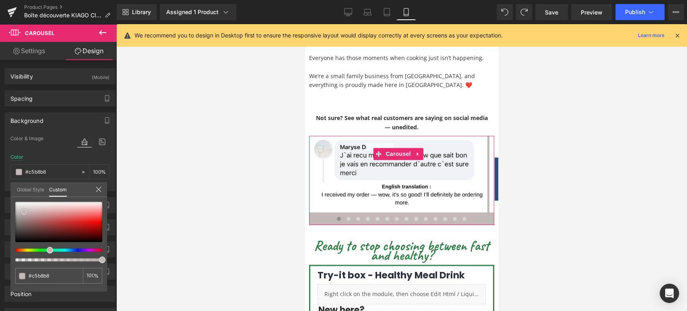
click at [39, 212] on div at bounding box center [58, 222] width 87 height 40
click at [98, 188] on icon at bounding box center [98, 189] width 6 height 6
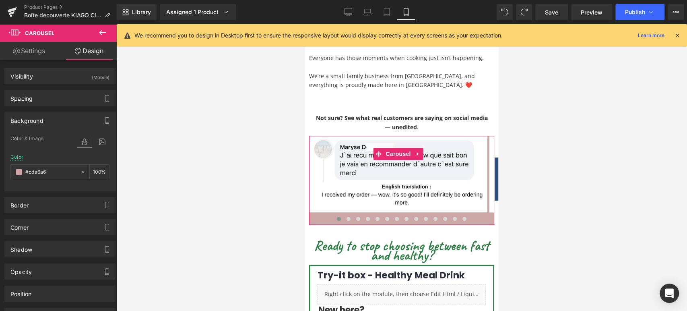
click at [53, 115] on div "Background" at bounding box center [60, 120] width 110 height 15
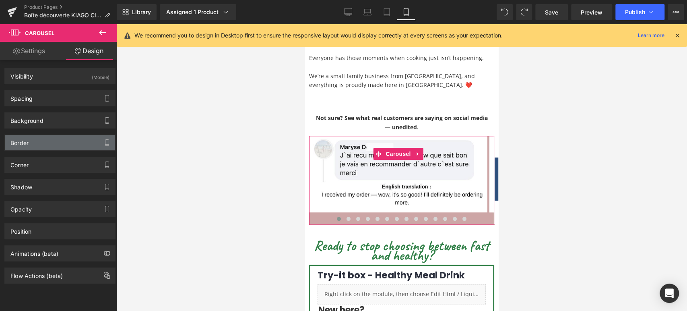
click at [35, 141] on div "Border" at bounding box center [60, 142] width 110 height 15
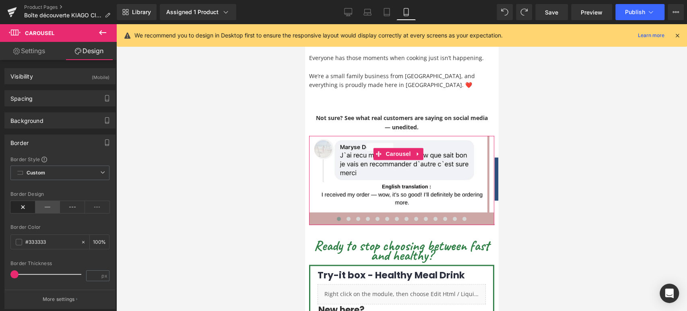
click at [48, 207] on icon at bounding box center [47, 207] width 25 height 12
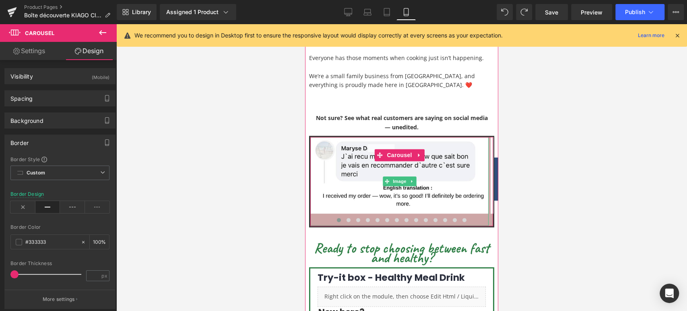
click at [288, 199] on div at bounding box center [401, 167] width 571 height 286
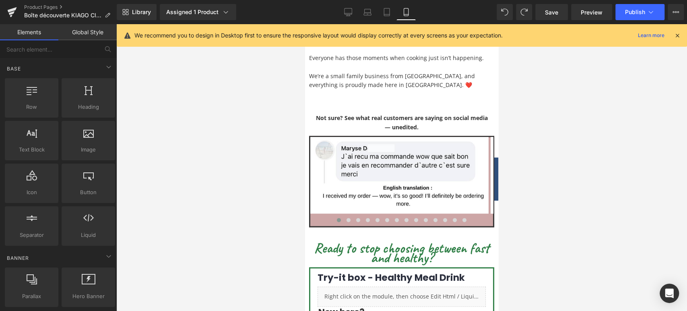
click at [103, 31] on link "Global Style" at bounding box center [87, 32] width 58 height 16
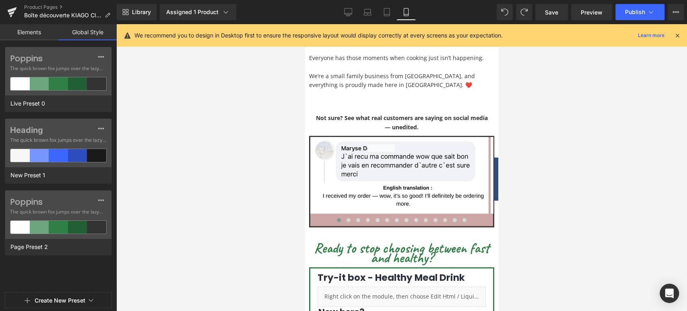
click at [42, 33] on link "Elements" at bounding box center [29, 32] width 58 height 16
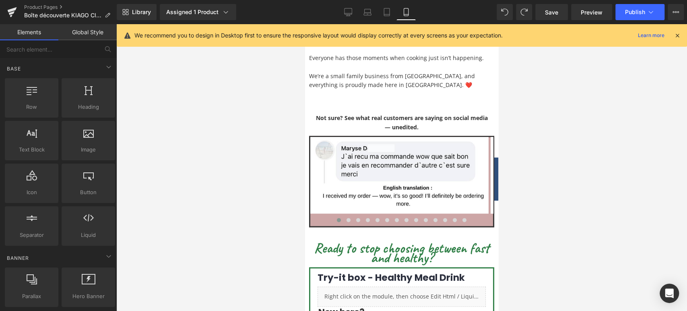
click at [71, 33] on link "Global Style" at bounding box center [87, 32] width 58 height 16
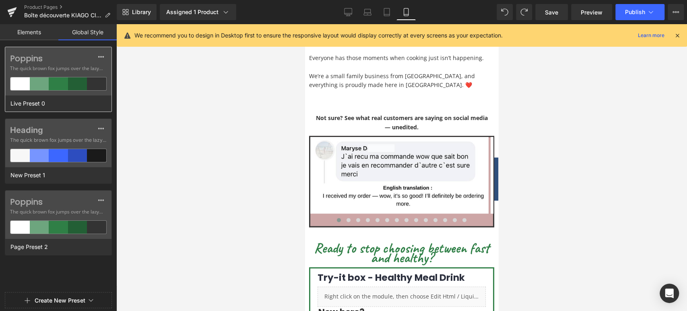
click at [41, 80] on div at bounding box center [39, 83] width 19 height 13
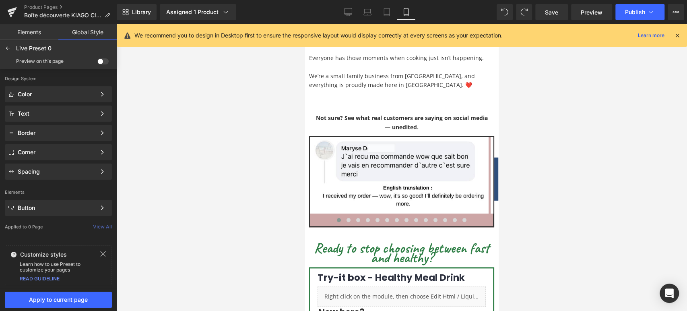
click at [32, 31] on link "Elements" at bounding box center [29, 32] width 58 height 16
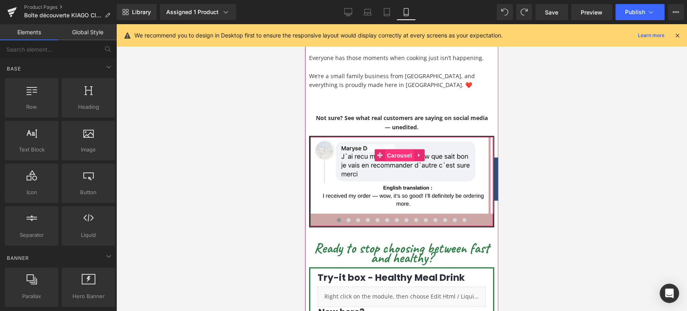
click at [397, 149] on span "Carousel" at bounding box center [399, 155] width 29 height 12
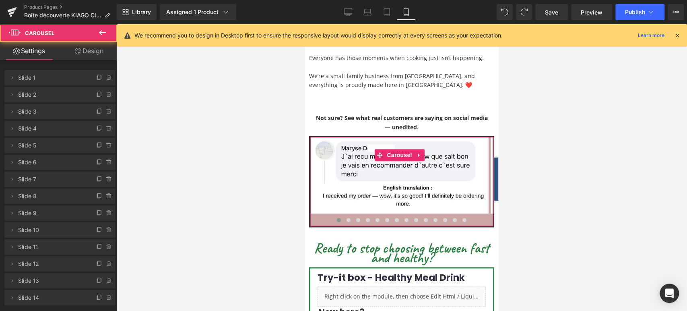
drag, startPoint x: 90, startPoint y: 47, endPoint x: 69, endPoint y: 72, distance: 31.7
click at [90, 47] on link "Design" at bounding box center [89, 51] width 58 height 18
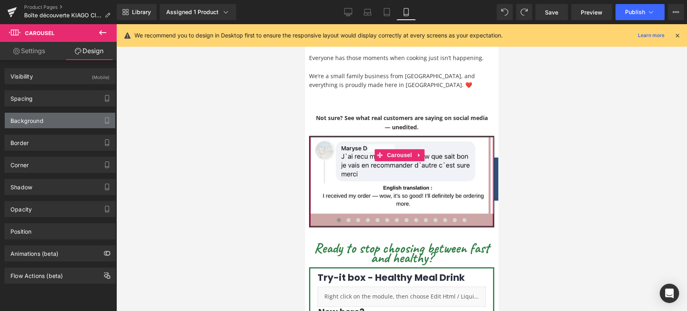
click at [53, 118] on div "Background" at bounding box center [60, 120] width 110 height 15
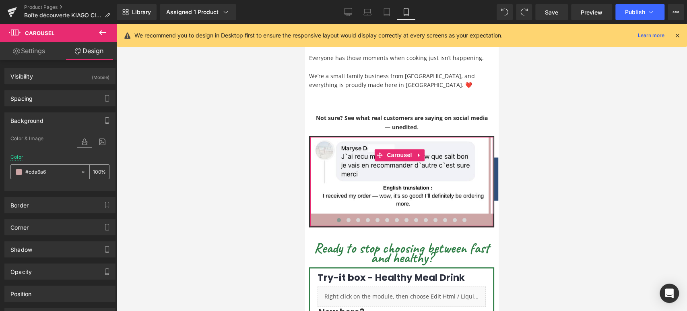
click at [33, 171] on input "text" at bounding box center [50, 171] width 51 height 9
click at [18, 172] on span at bounding box center [19, 172] width 6 height 6
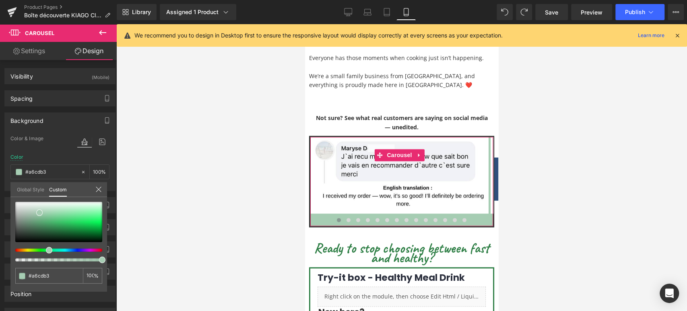
click at [46, 249] on div at bounding box center [55, 249] width 87 height 3
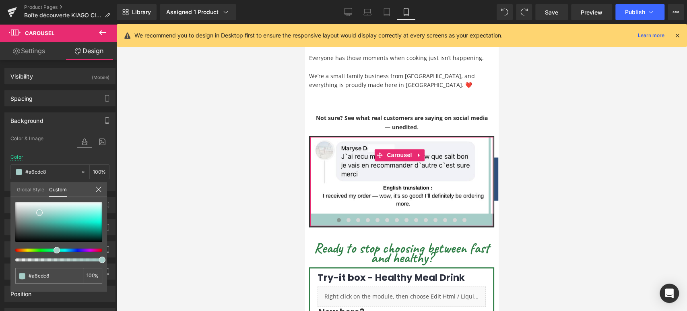
click at [54, 249] on div at bounding box center [55, 249] width 87 height 3
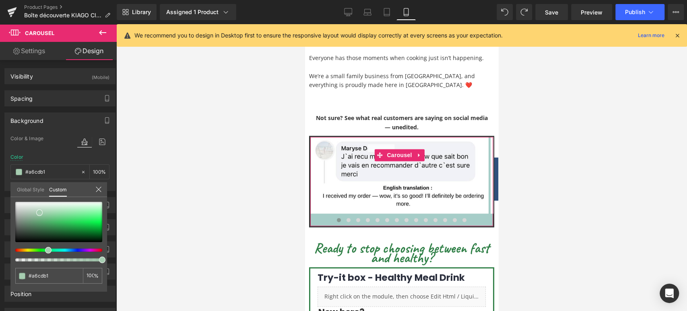
click at [45, 249] on div at bounding box center [55, 249] width 87 height 3
click at [68, 208] on div at bounding box center [58, 222] width 87 height 40
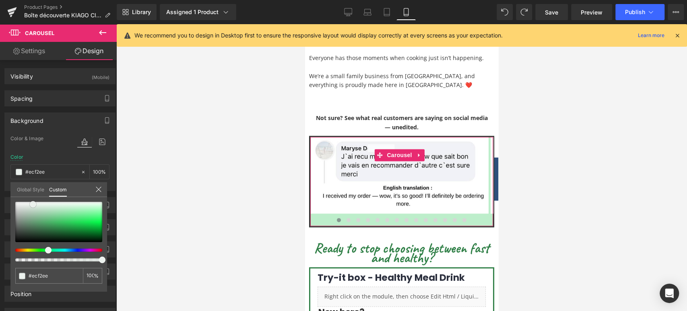
click at [33, 204] on div at bounding box center [58, 222] width 87 height 40
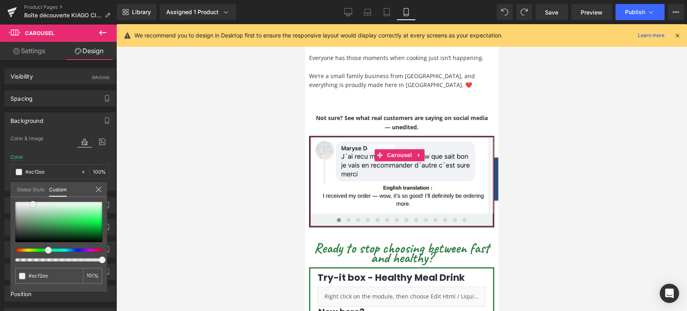
click at [33, 208] on div at bounding box center [58, 222] width 87 height 40
click at [24, 207] on div at bounding box center [58, 222] width 87 height 40
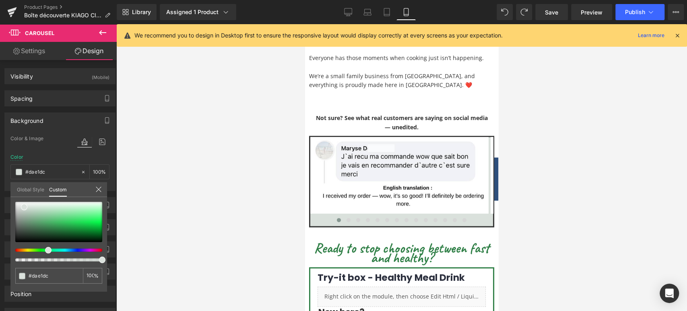
click at [270, 199] on div at bounding box center [401, 167] width 571 height 286
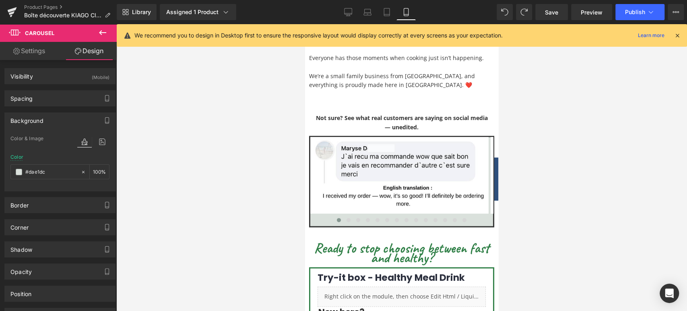
click at [274, 185] on div at bounding box center [401, 167] width 571 height 286
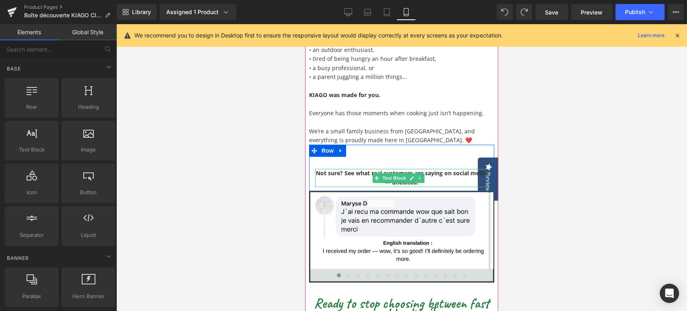
scroll to position [536, 0]
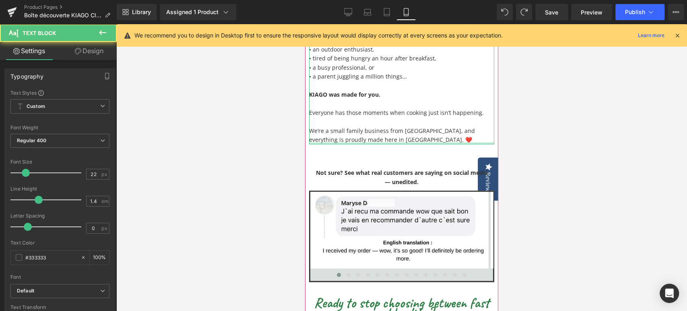
drag, startPoint x: 345, startPoint y: 123, endPoint x: 317, endPoint y: 116, distance: 29.5
click at [317, 116] on div "Why KIAGO? With [PERSON_NAME], you always have a real, balanced meal ready in 2…" at bounding box center [401, 7] width 185 height 274
click at [341, 117] on p at bounding box center [401, 121] width 185 height 9
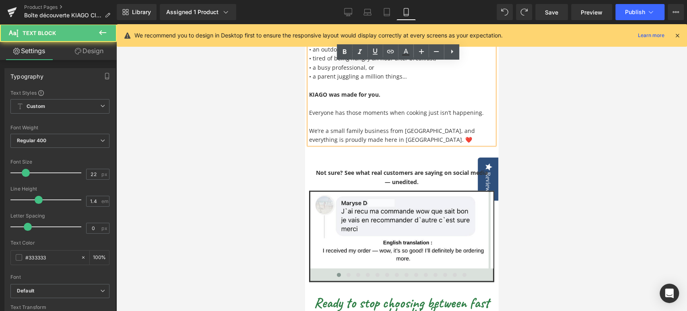
click at [404, 130] on p "We’re a small family business from [GEOGRAPHIC_DATA], and everything is proudly…" at bounding box center [401, 135] width 185 height 18
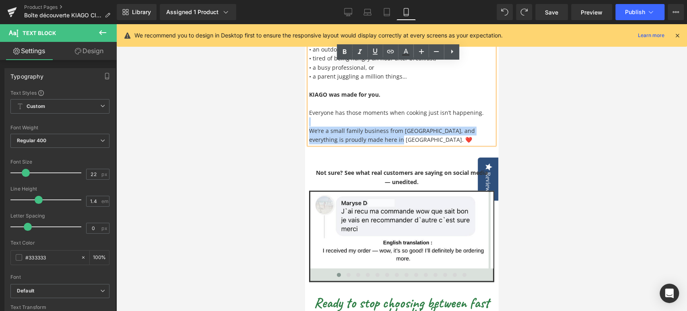
drag, startPoint x: 409, startPoint y: 133, endPoint x: 310, endPoint y: 118, distance: 100.1
click at [310, 118] on div "Why KIAGO? With [PERSON_NAME], you always have a real, balanced meal ready in 2…" at bounding box center [401, 7] width 185 height 274
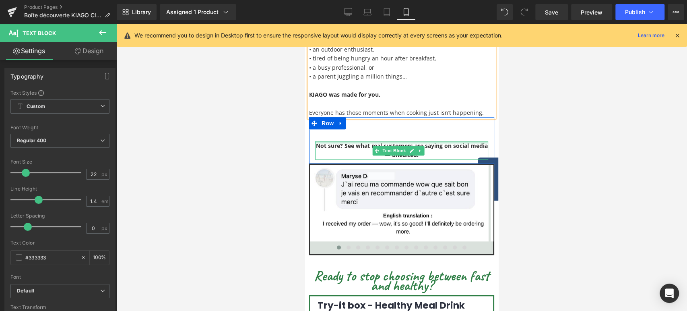
scroll to position [492, 0]
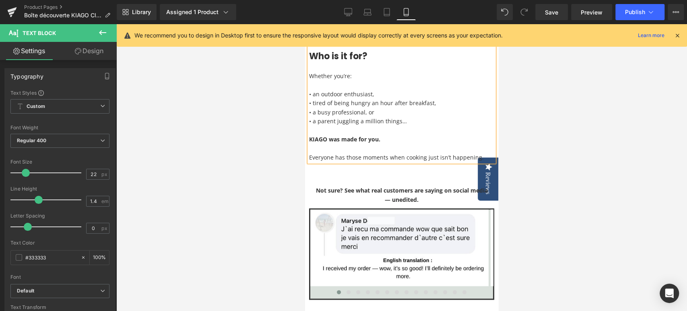
click at [252, 154] on div at bounding box center [401, 167] width 571 height 286
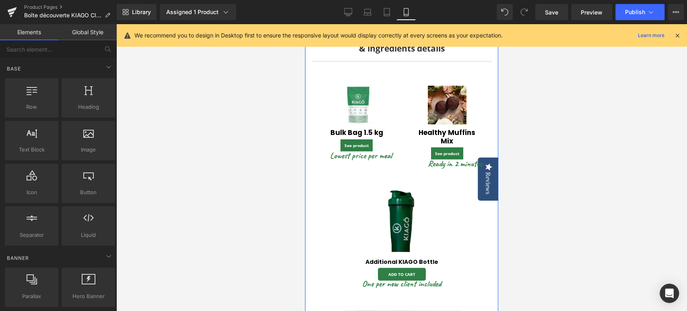
scroll to position [1296, 0]
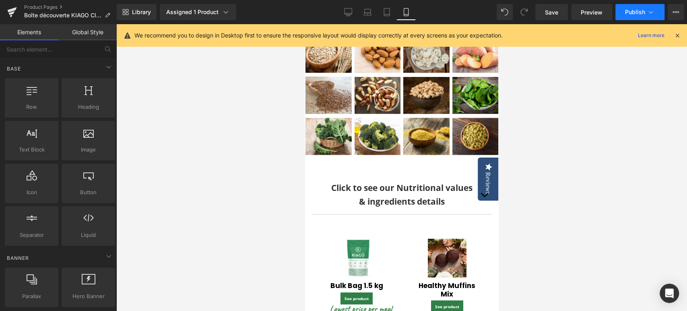
click at [636, 11] on span "Publish" at bounding box center [635, 12] width 20 height 6
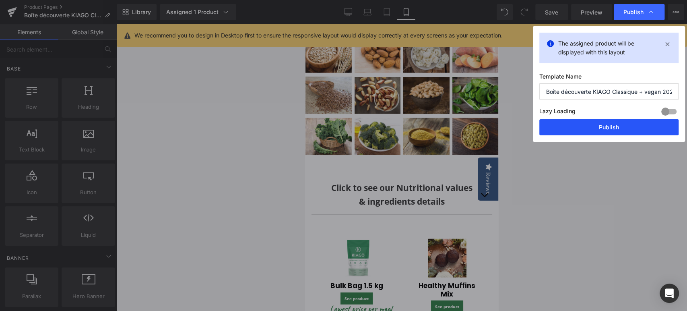
click at [579, 130] on button "Publish" at bounding box center [608, 127] width 139 height 16
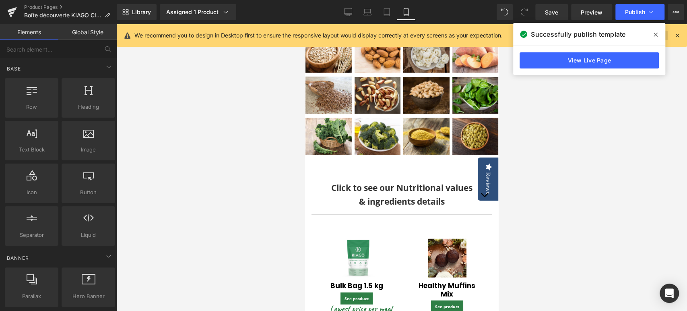
click at [655, 31] on icon at bounding box center [655, 34] width 4 height 6
